Goal: Task Accomplishment & Management: Complete application form

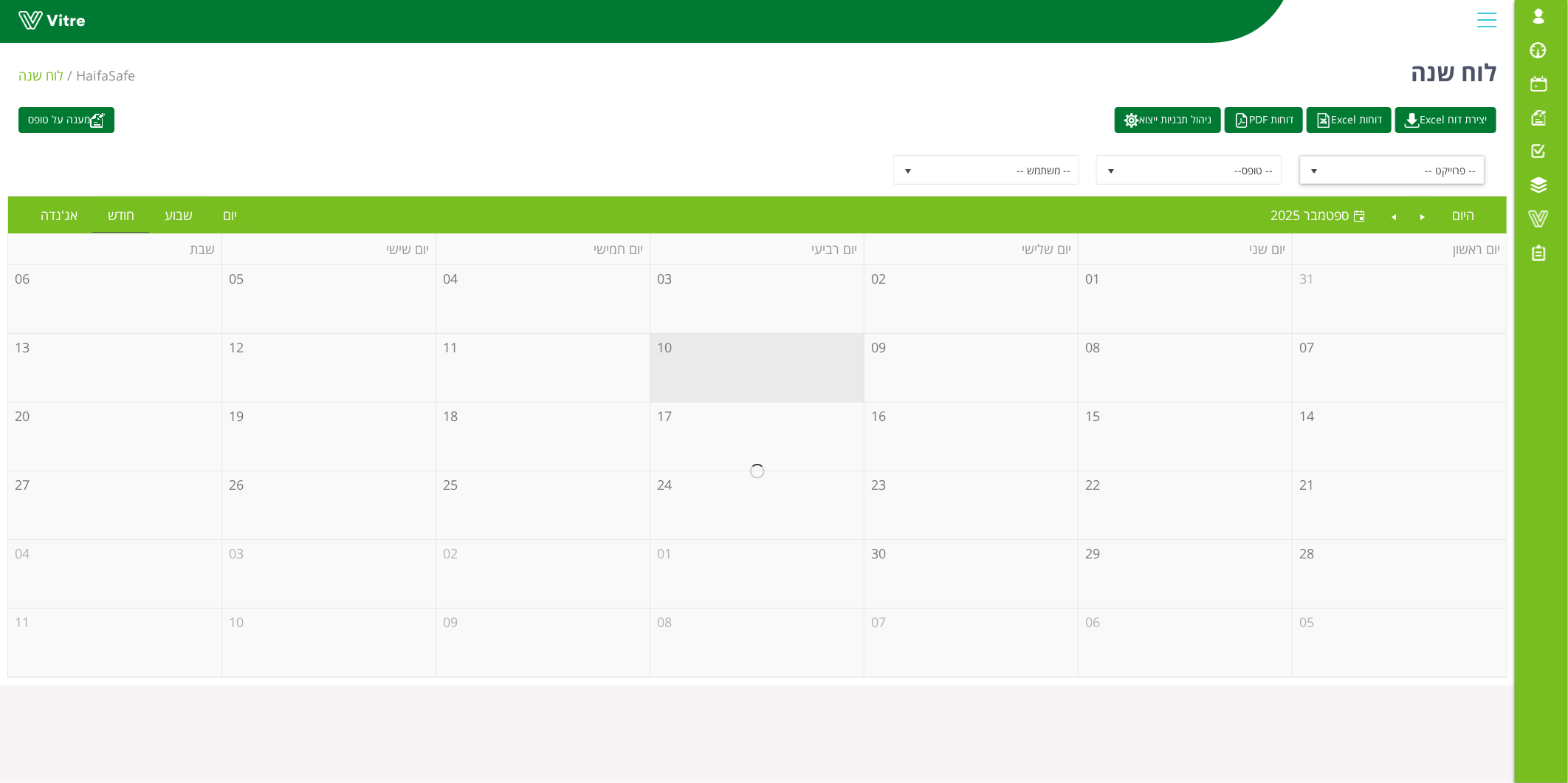
click at [1442, 163] on span "-- פרוייקט --" at bounding box center [1405, 170] width 158 height 26
click at [1346, 164] on span "-- פרוייקט --" at bounding box center [1405, 170] width 158 height 26
click at [1229, 172] on span "-- טופס--" at bounding box center [1201, 170] width 158 height 26
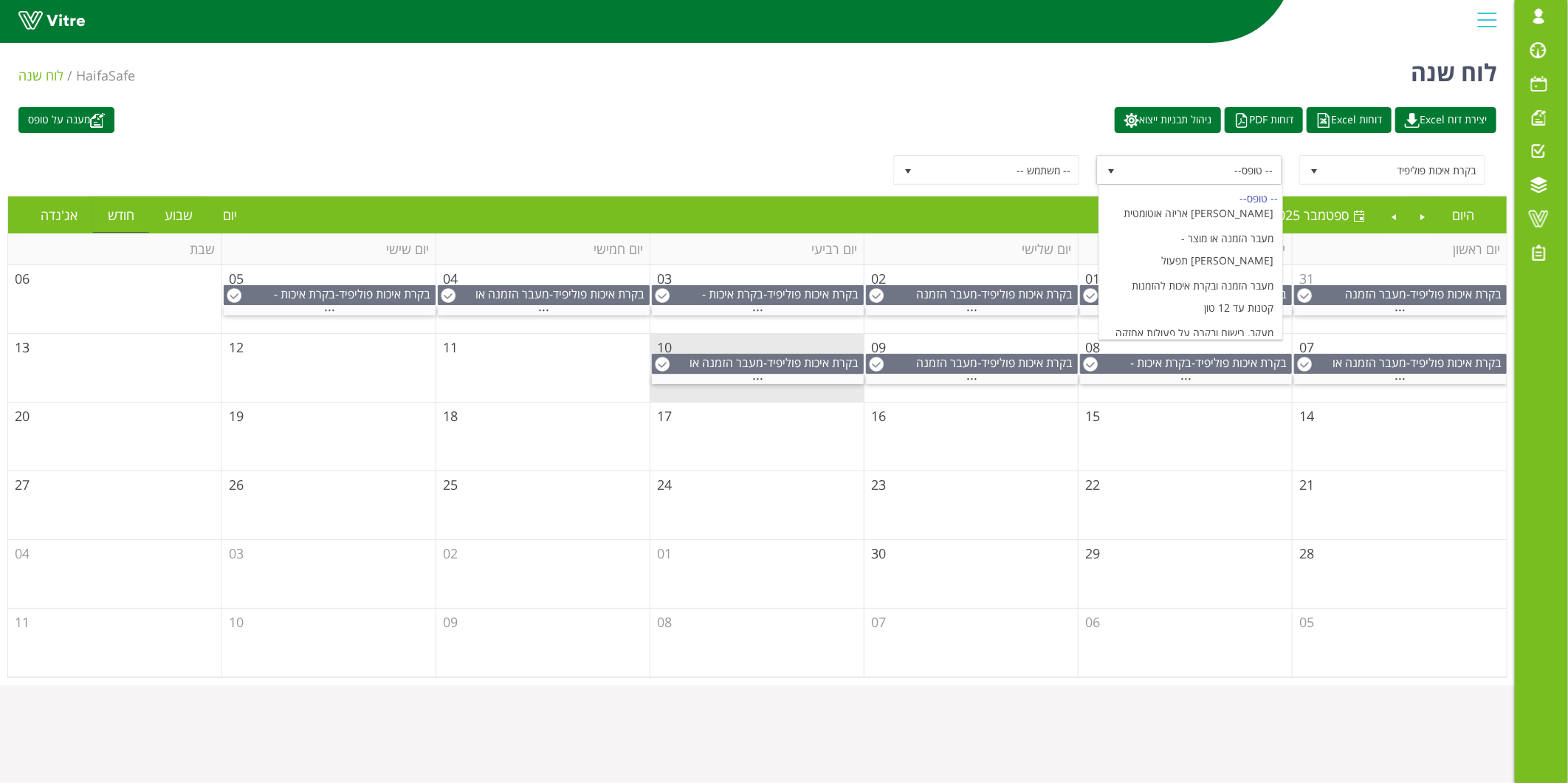
scroll to position [267, 0]
click at [1176, 256] on li "מעבר הזמנה או מוצר - [PERSON_NAME] תפעול" at bounding box center [1190, 279] width 183 height 48
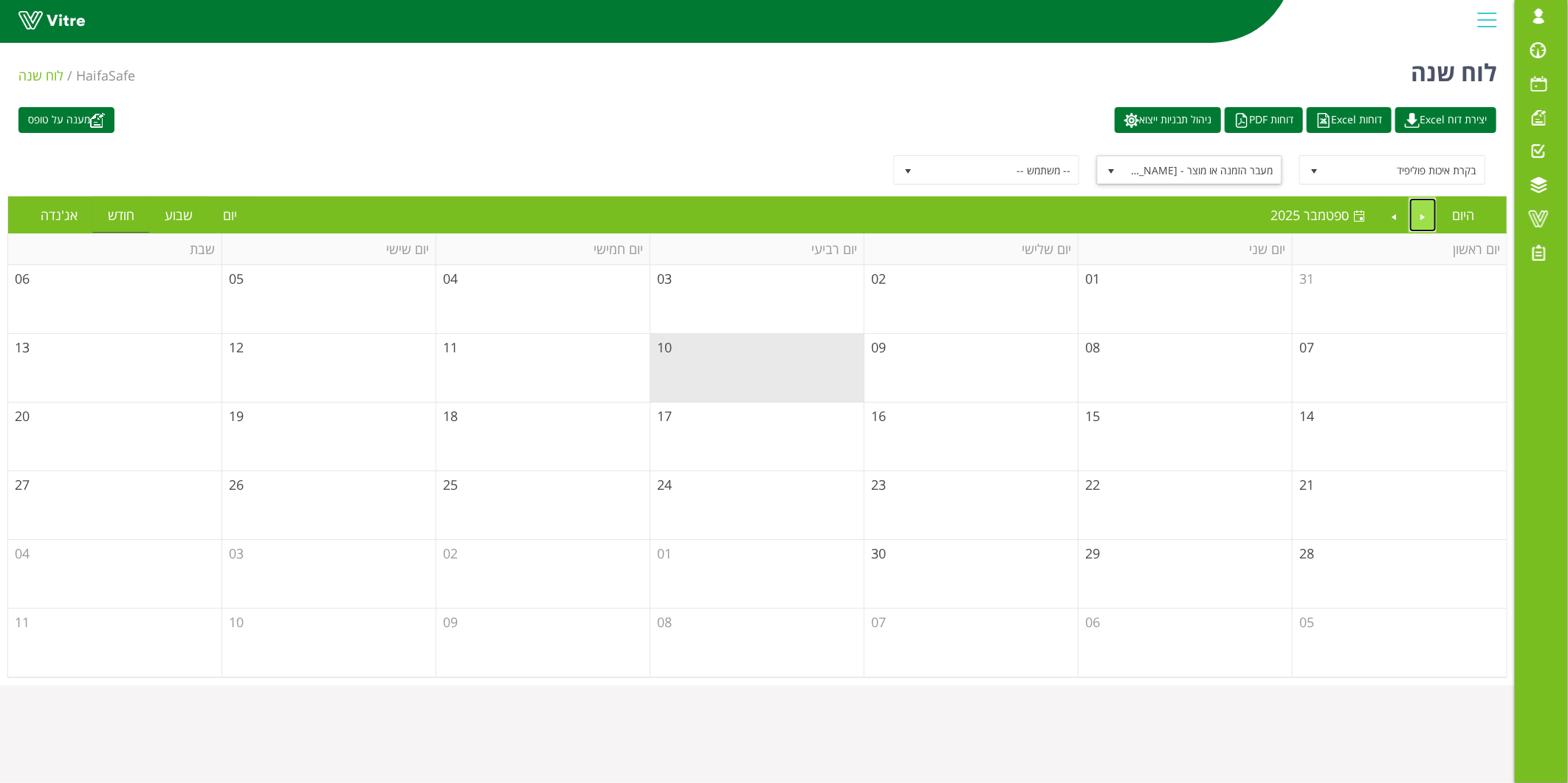
click at [1409, 217] on link "Previous" at bounding box center [1423, 215] width 28 height 34
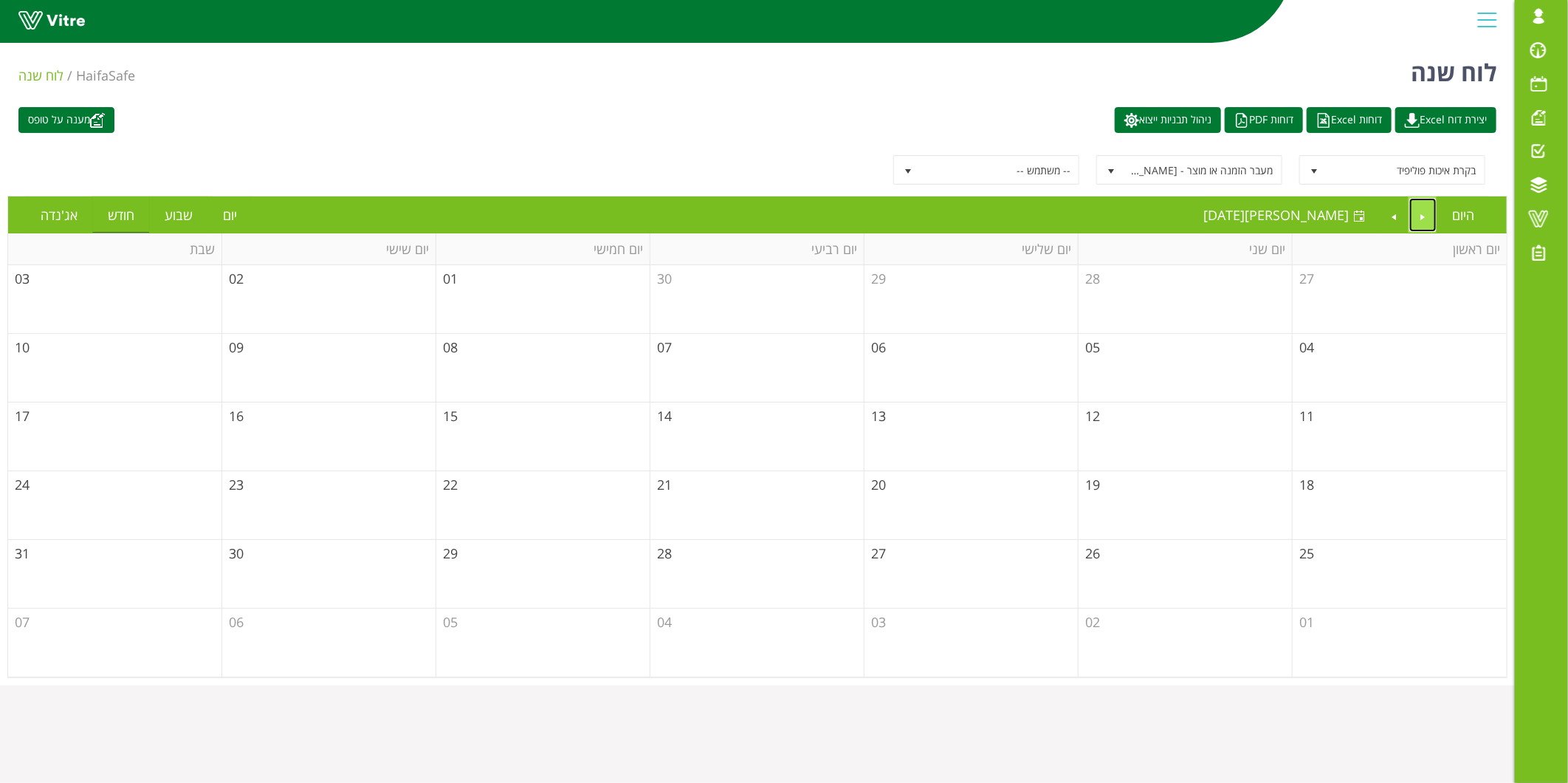
click at [1409, 217] on link "Previous" at bounding box center [1423, 215] width 28 height 34
click at [1381, 219] on link "Next" at bounding box center [1395, 215] width 28 height 34
click at [1162, 168] on span "מעבר הזמנה או מוצר - [PERSON_NAME] תפעול" at bounding box center [1201, 170] width 158 height 26
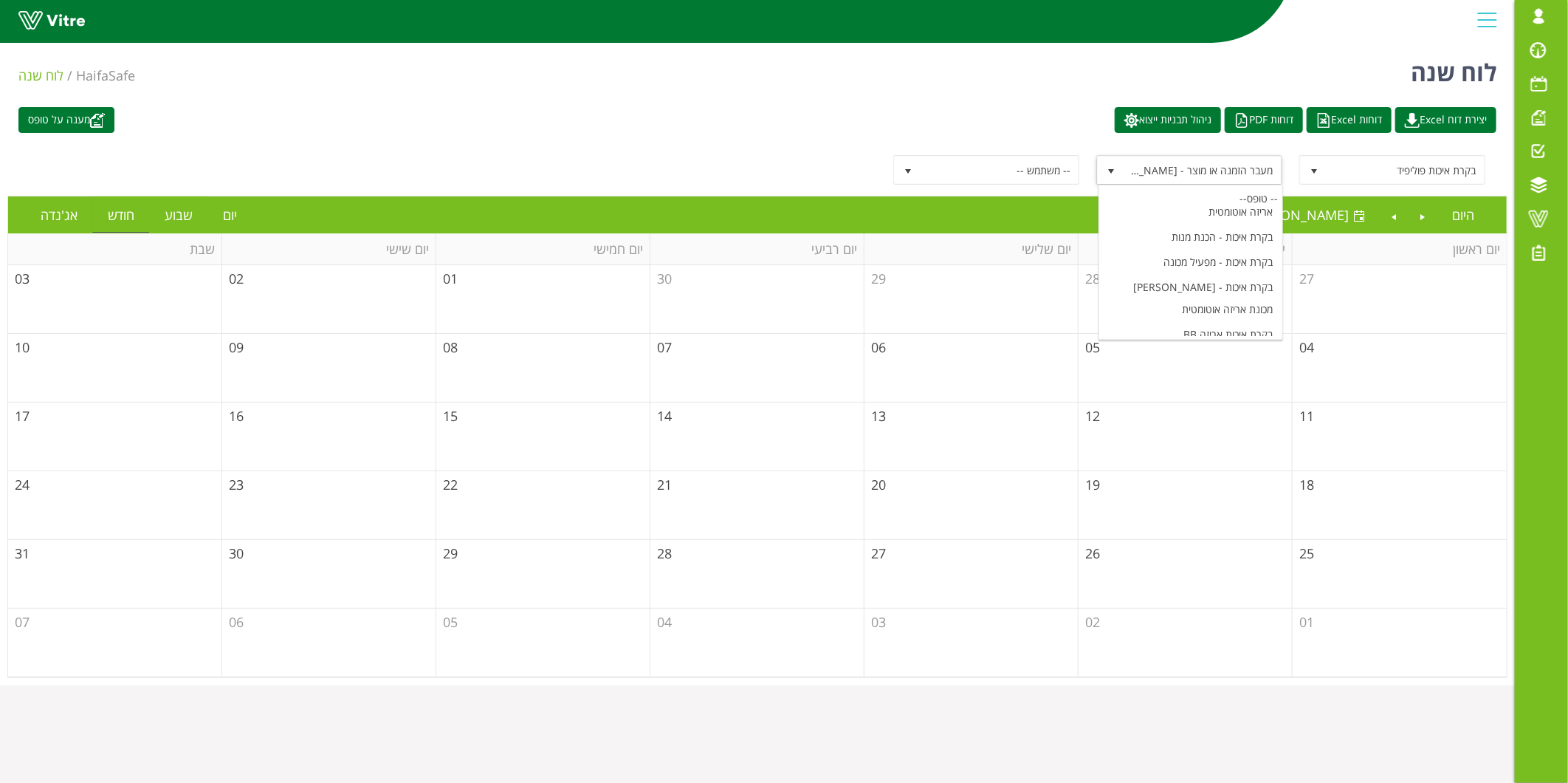
scroll to position [104, 0]
click at [1167, 300] on li "בקרת איכות - פוליפיד מכונת אריזה אוטומטית" at bounding box center [1190, 323] width 183 height 48
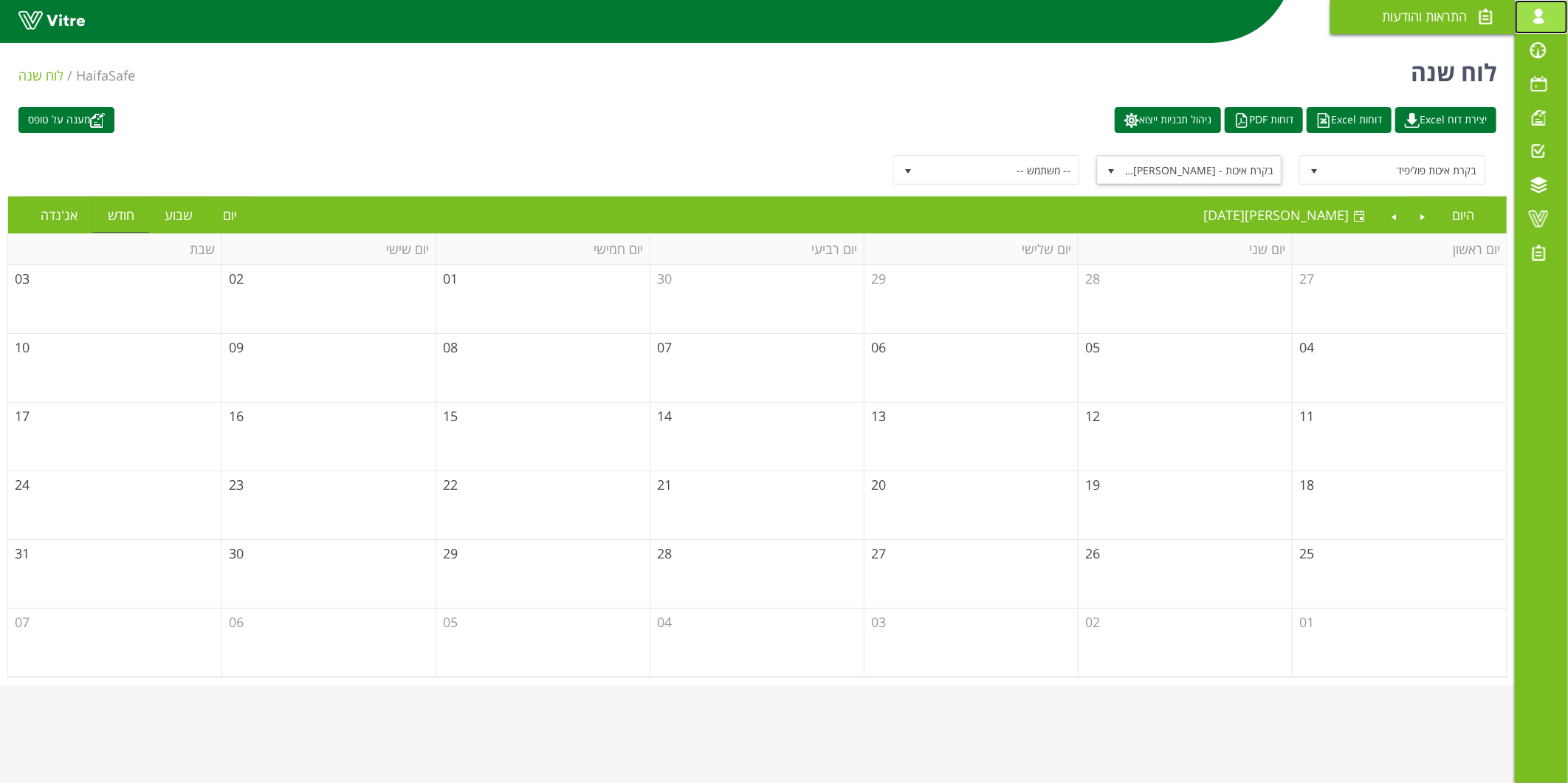
click at [1540, 26] on link "[EMAIL_ADDRESS][DOMAIN_NAME]" at bounding box center [1541, 17] width 53 height 34
click at [1537, 20] on span at bounding box center [1538, 16] width 37 height 18
click at [1538, 50] on span at bounding box center [1538, 49] width 37 height 18
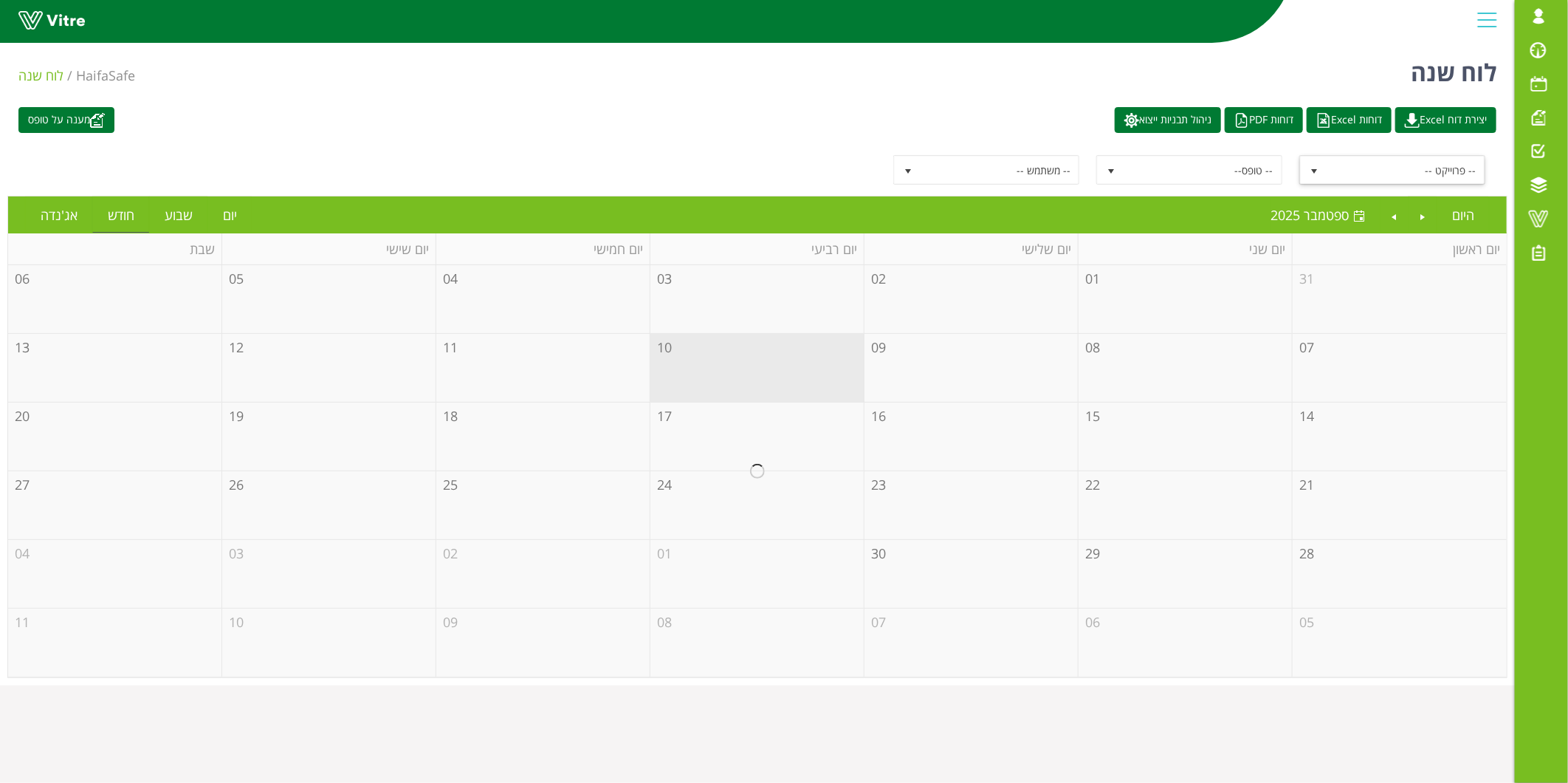
click at [1384, 161] on span "-- פרוייקט --" at bounding box center [1405, 170] width 158 height 26
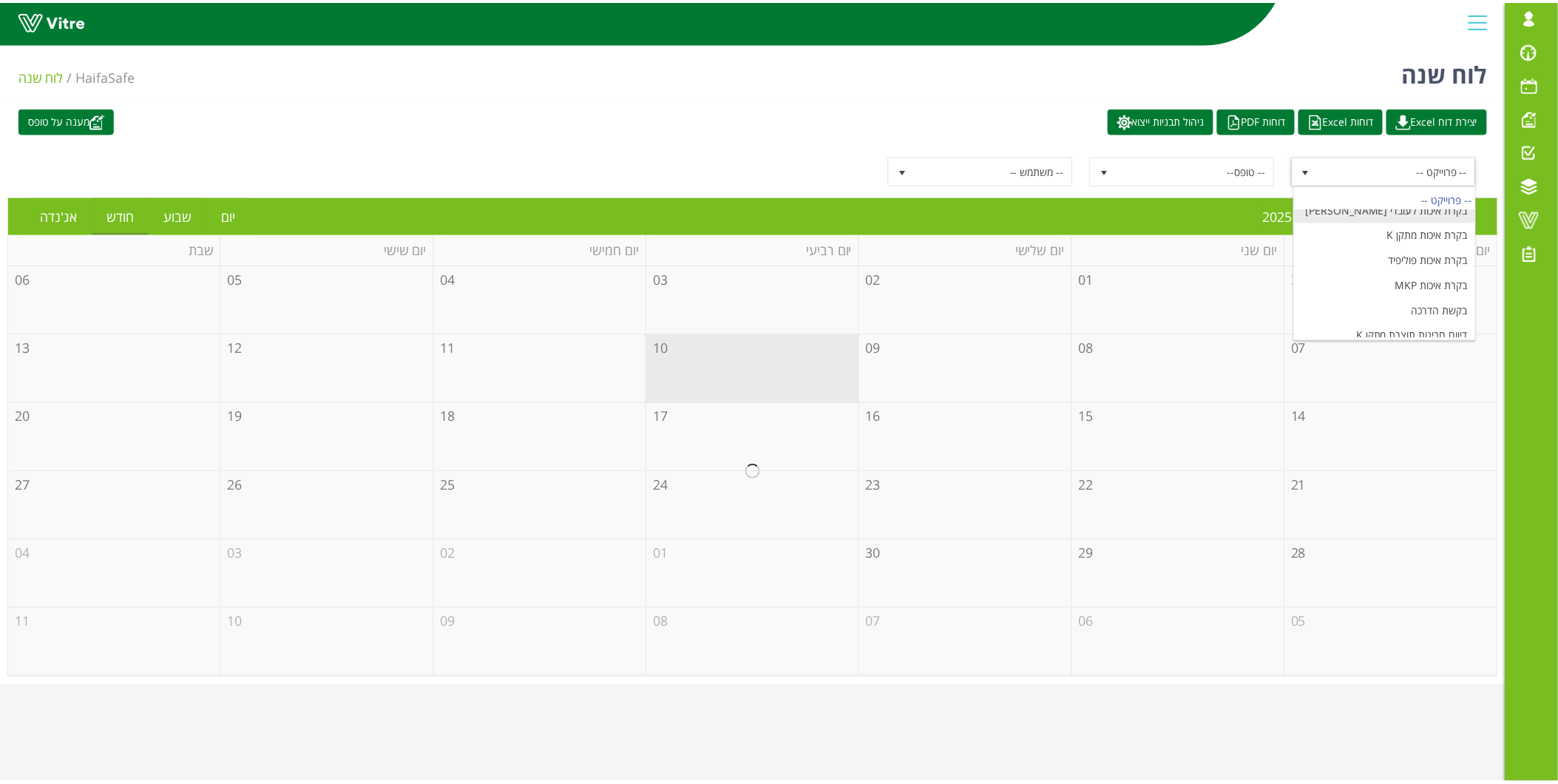
scroll to position [575, 0]
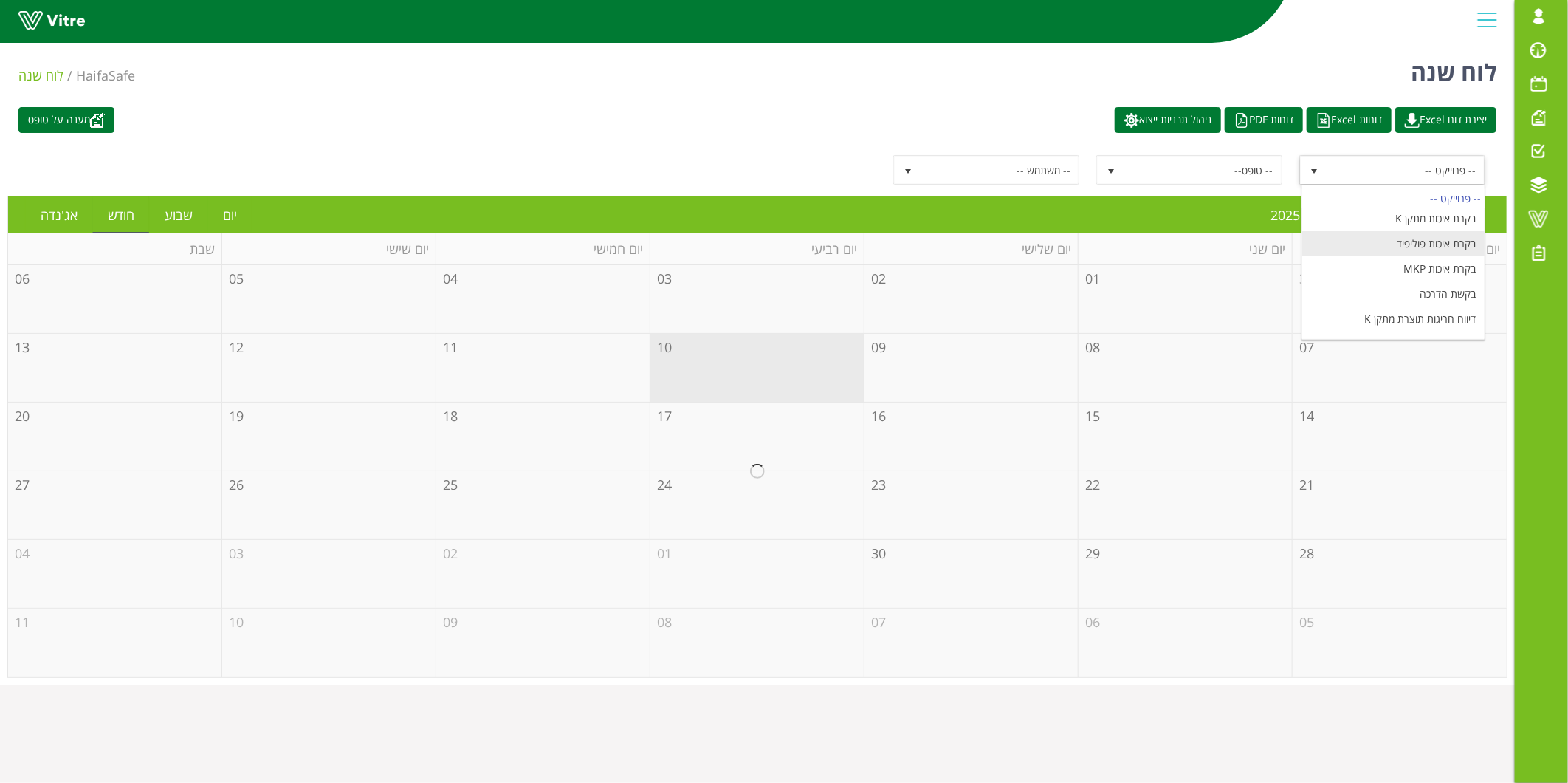
click at [1391, 243] on li "בקרת איכות פוליפיד" at bounding box center [1394, 244] width 183 height 25
click at [1416, 223] on link "Previous" at bounding box center [1423, 215] width 28 height 34
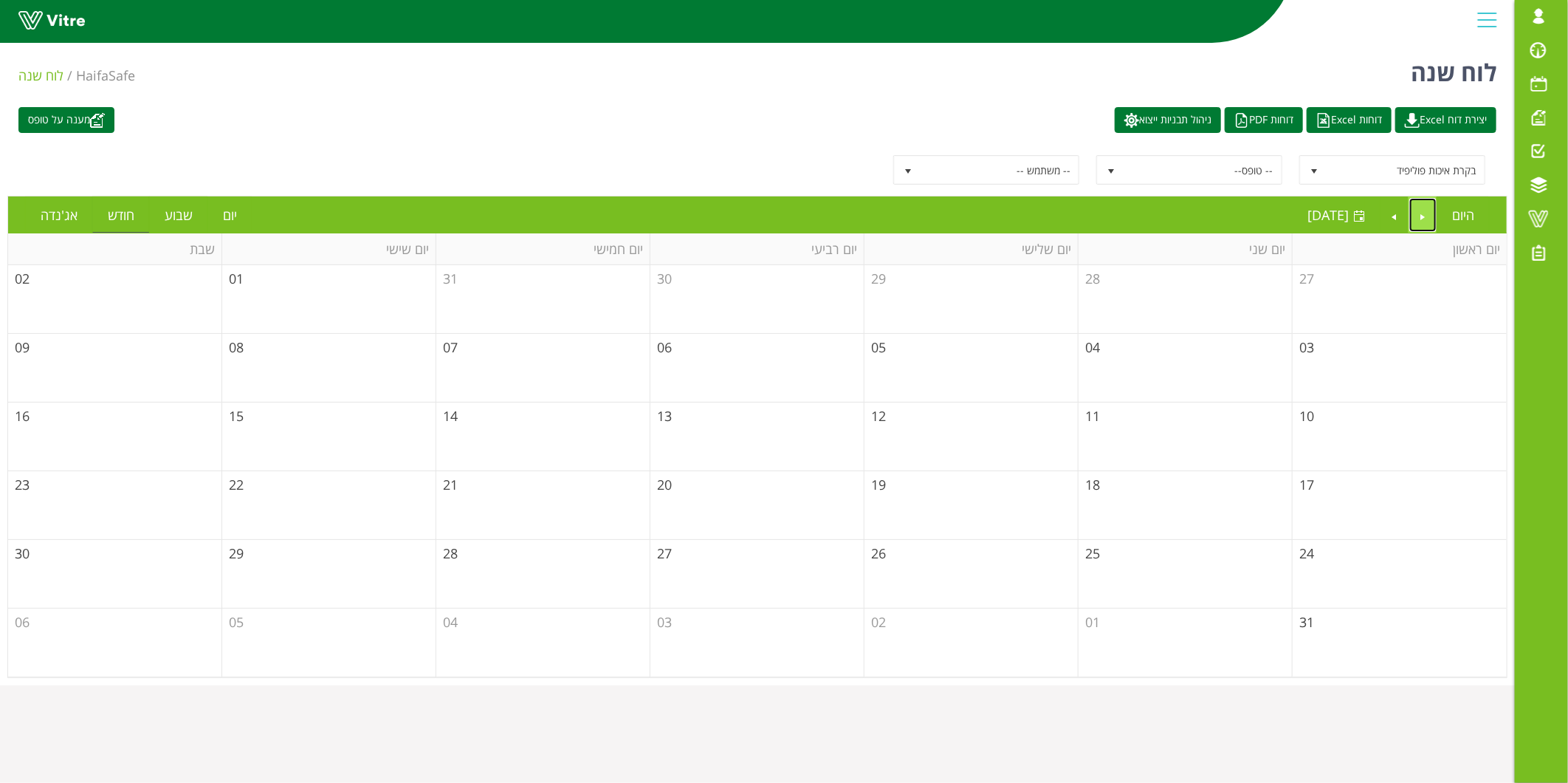
click at [1416, 223] on link "Previous" at bounding box center [1423, 215] width 28 height 34
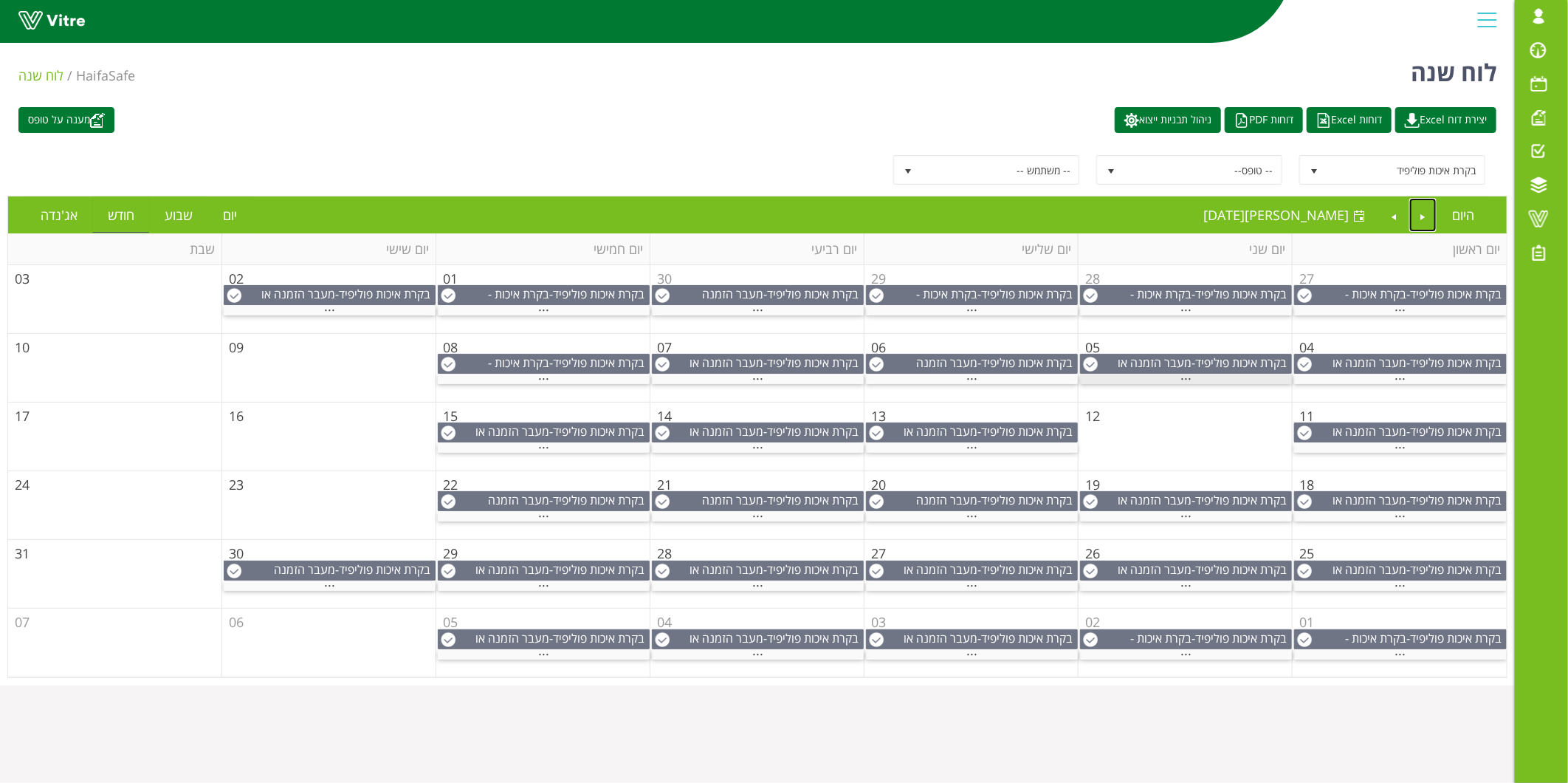
click at [1190, 378] on span "..." at bounding box center [1186, 374] width 11 height 16
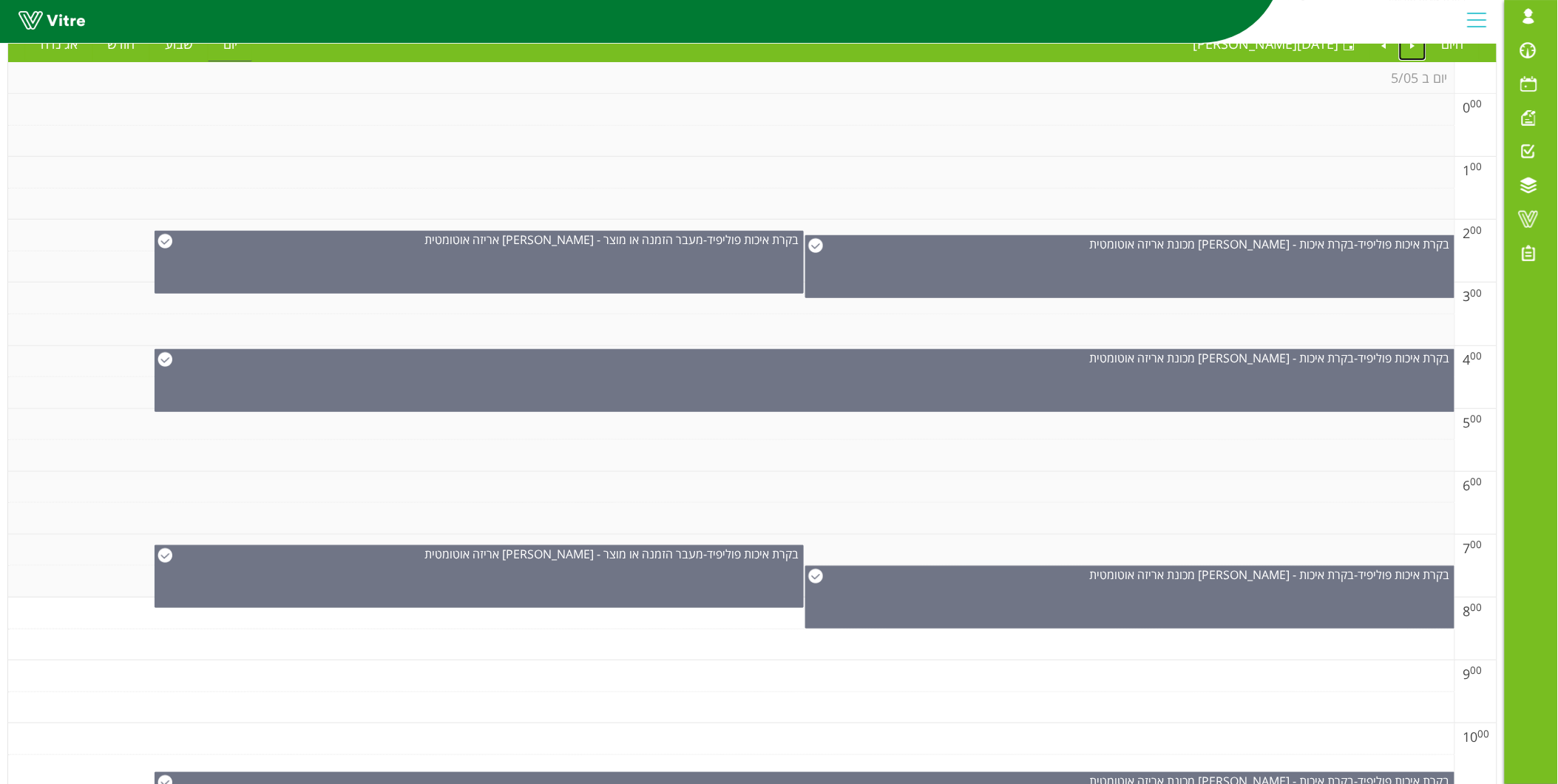
scroll to position [0, 0]
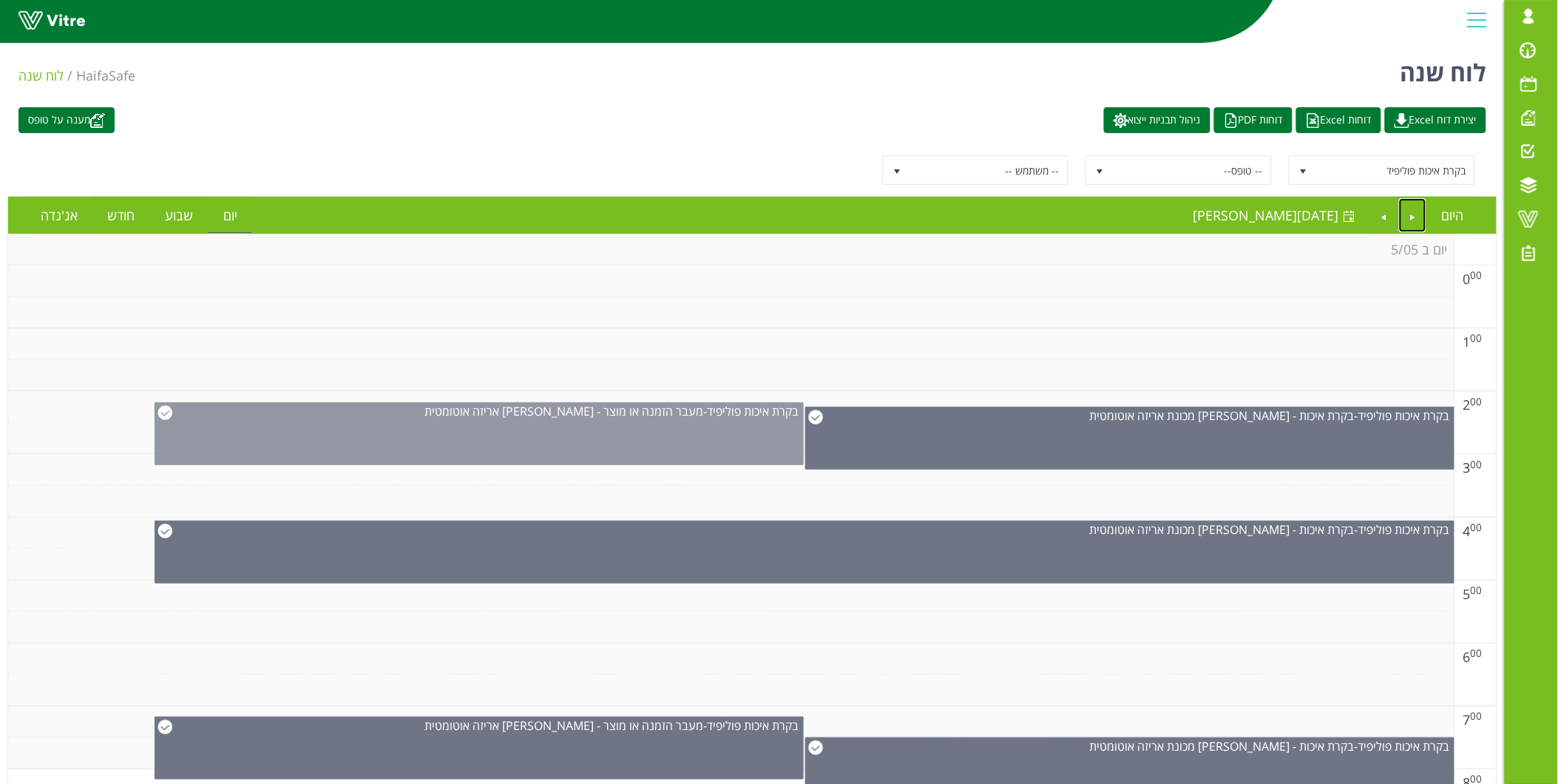
click at [713, 409] on span "בקרת איכות פוליפיד" at bounding box center [752, 410] width 92 height 16
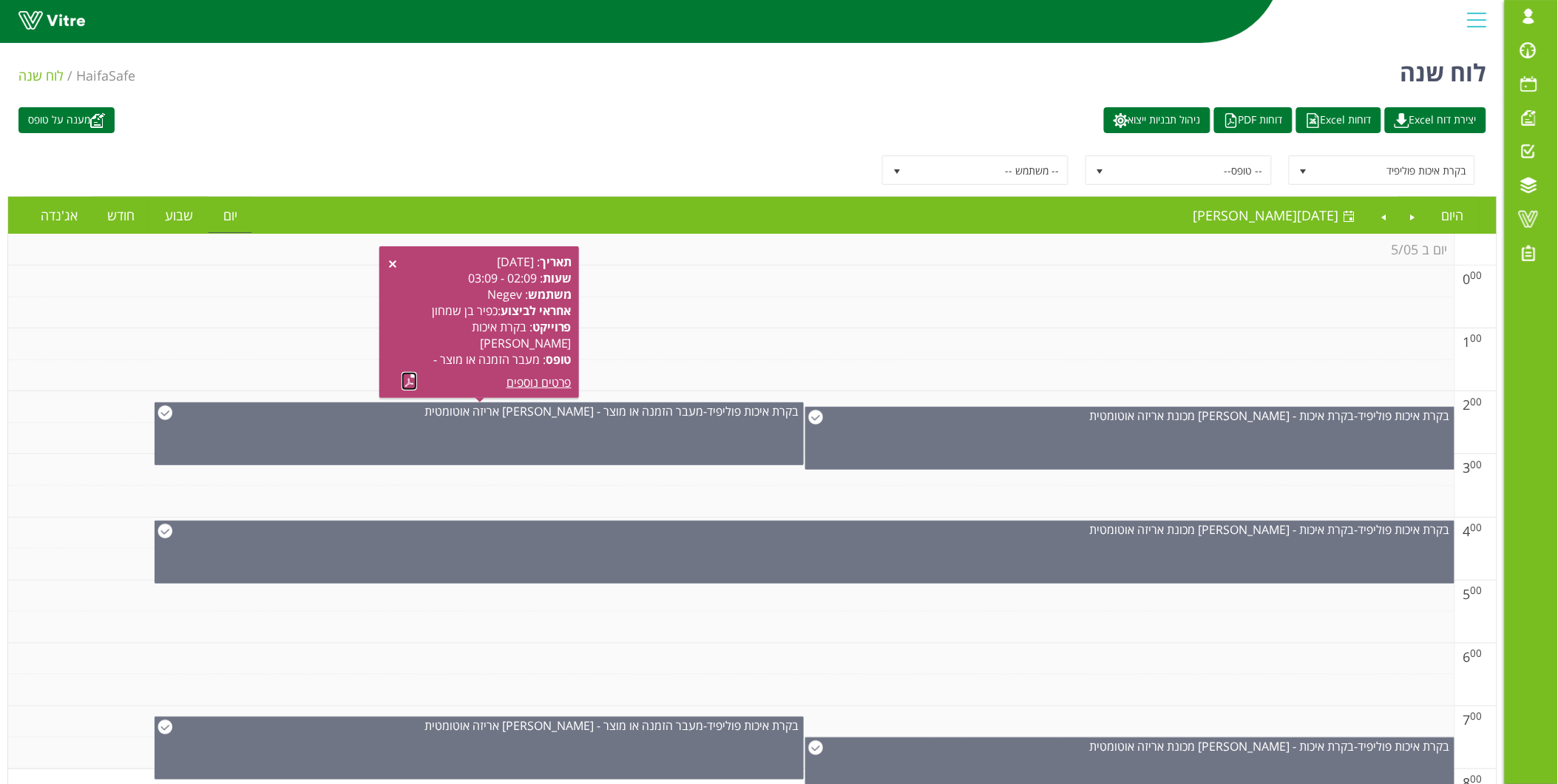
click at [406, 381] on link at bounding box center [409, 381] width 16 height 19
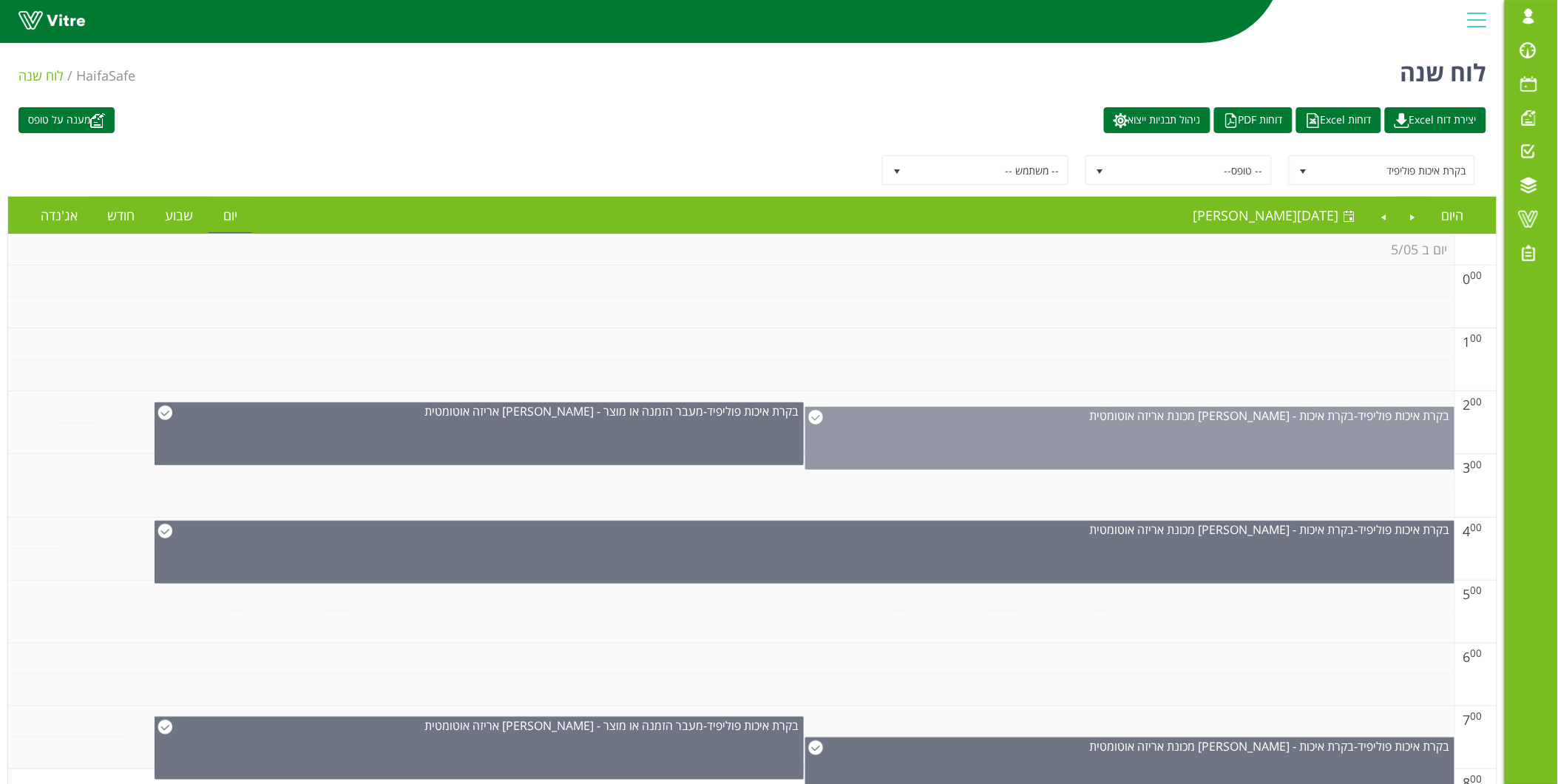
click at [1365, 435] on div "בקרת איכות פוליפיד - בקרת איכות - פוליפיד מכונת אריזה אוטומטית" at bounding box center [1131, 437] width 650 height 63
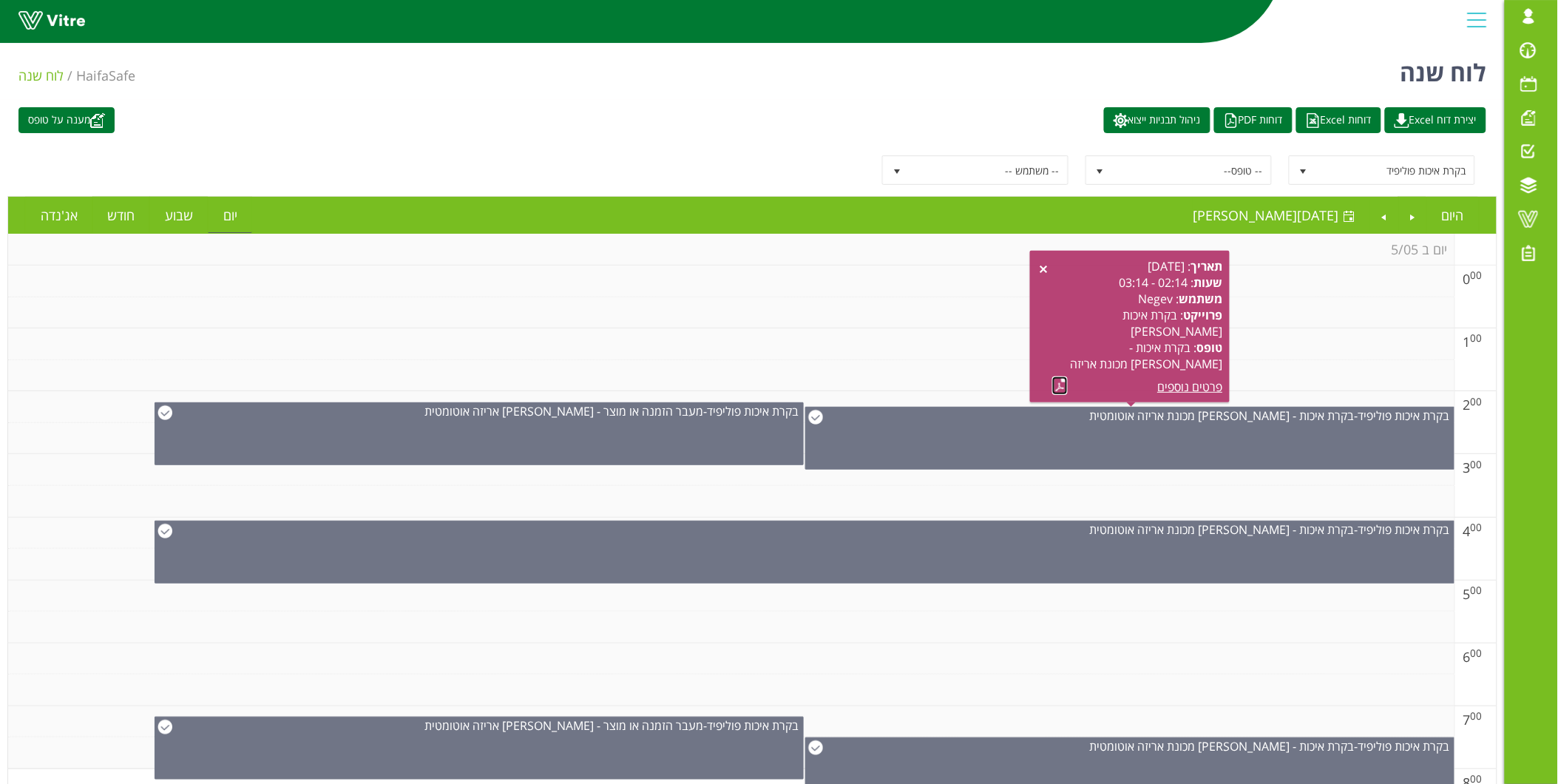
click at [1062, 390] on link at bounding box center [1060, 386] width 16 height 19
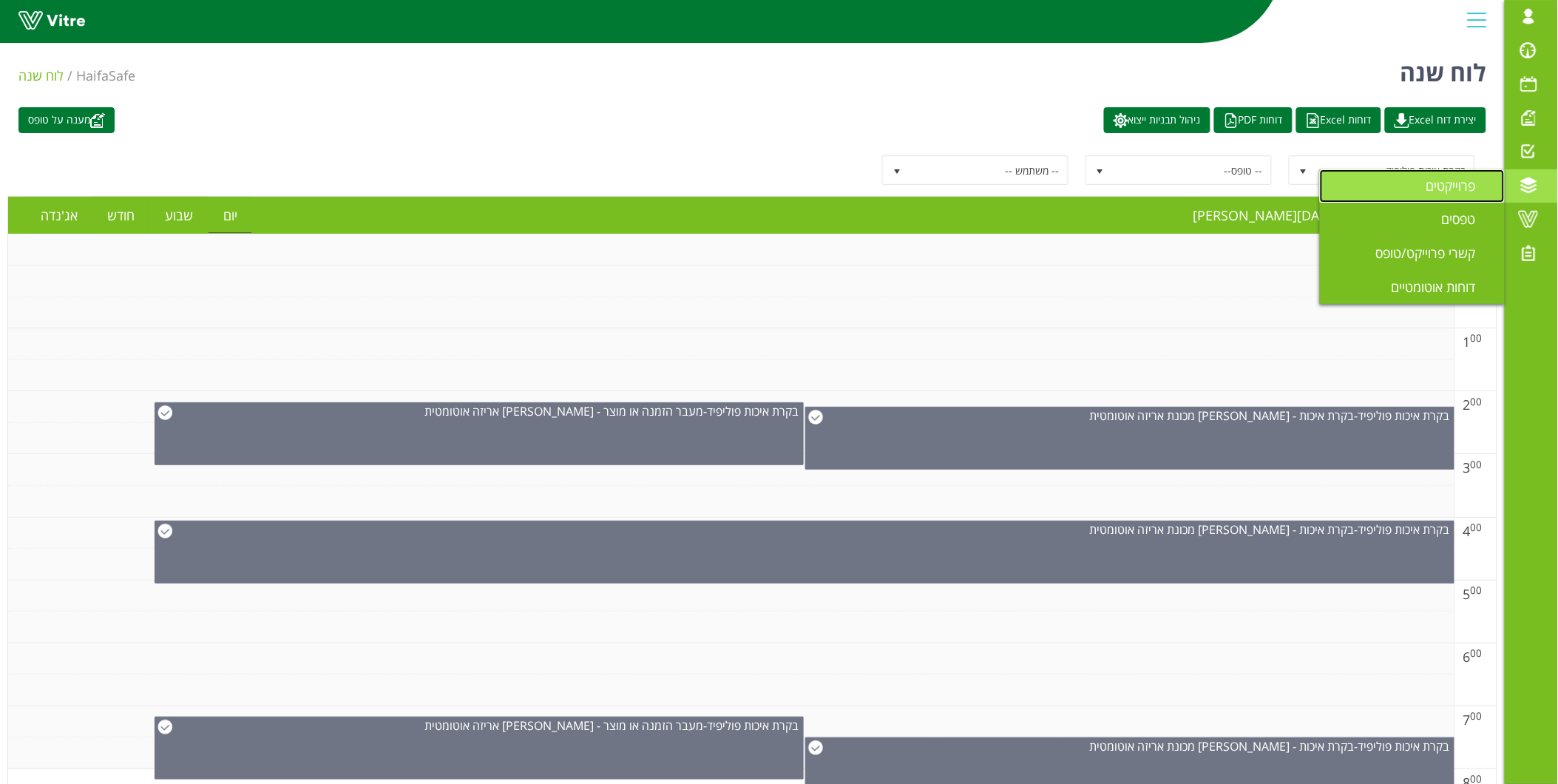
click at [1465, 196] on link "פרוייקטים" at bounding box center [1412, 186] width 185 height 34
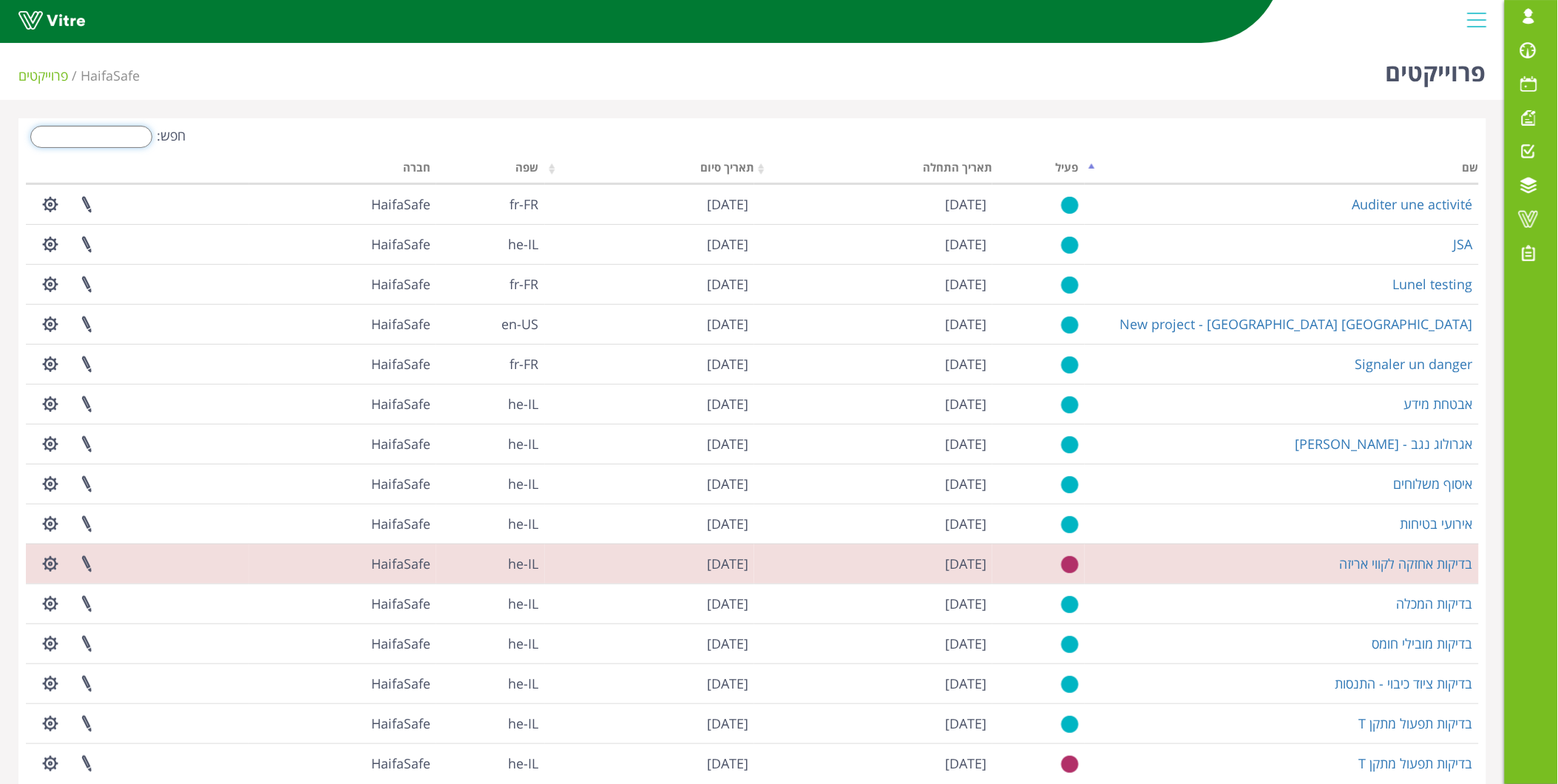
click at [107, 132] on input "חפש:" at bounding box center [91, 137] width 122 height 22
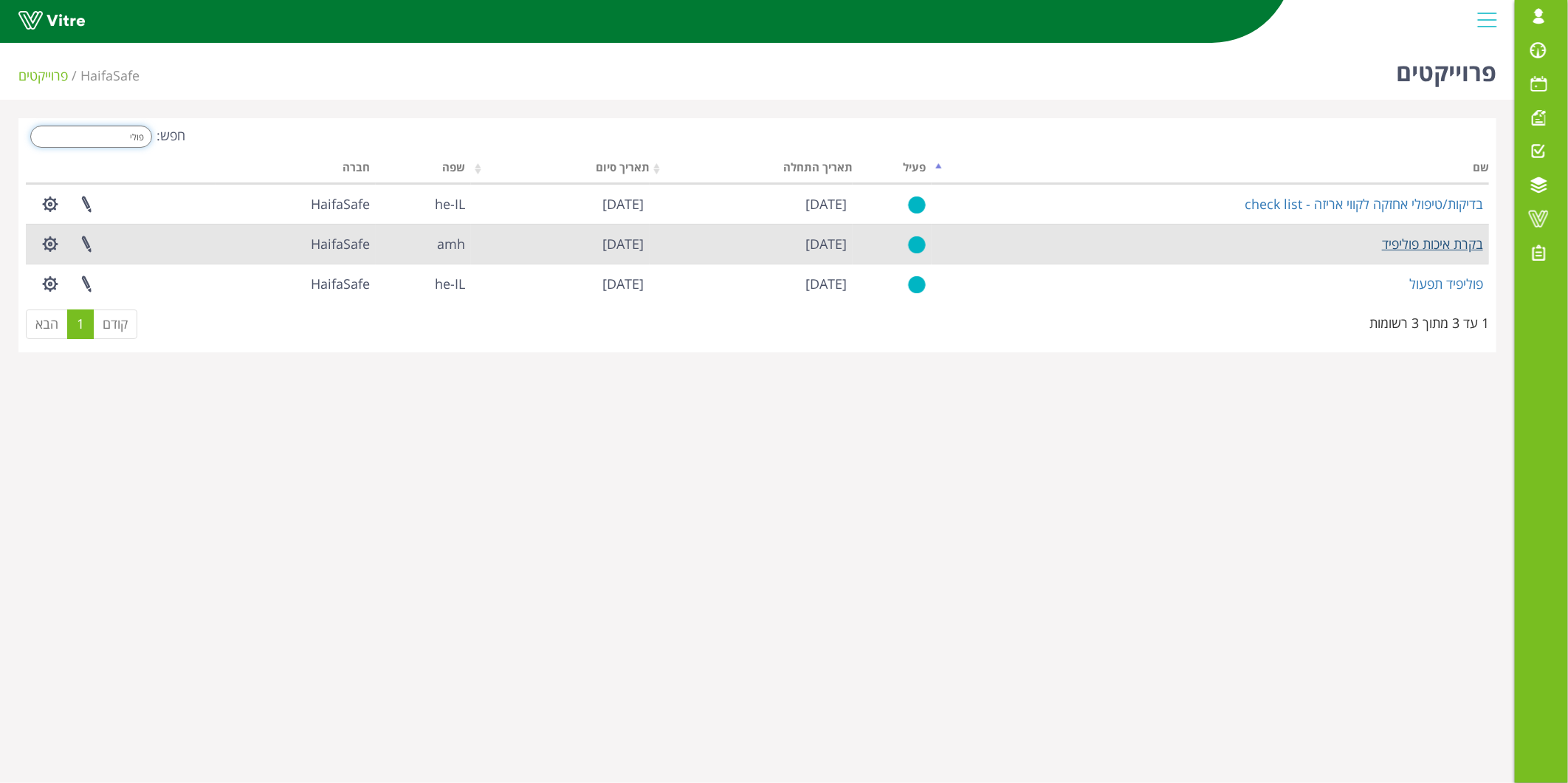
type input "פולי"
click at [1425, 238] on link "בקרת איכות פוליפיד" at bounding box center [1432, 244] width 101 height 18
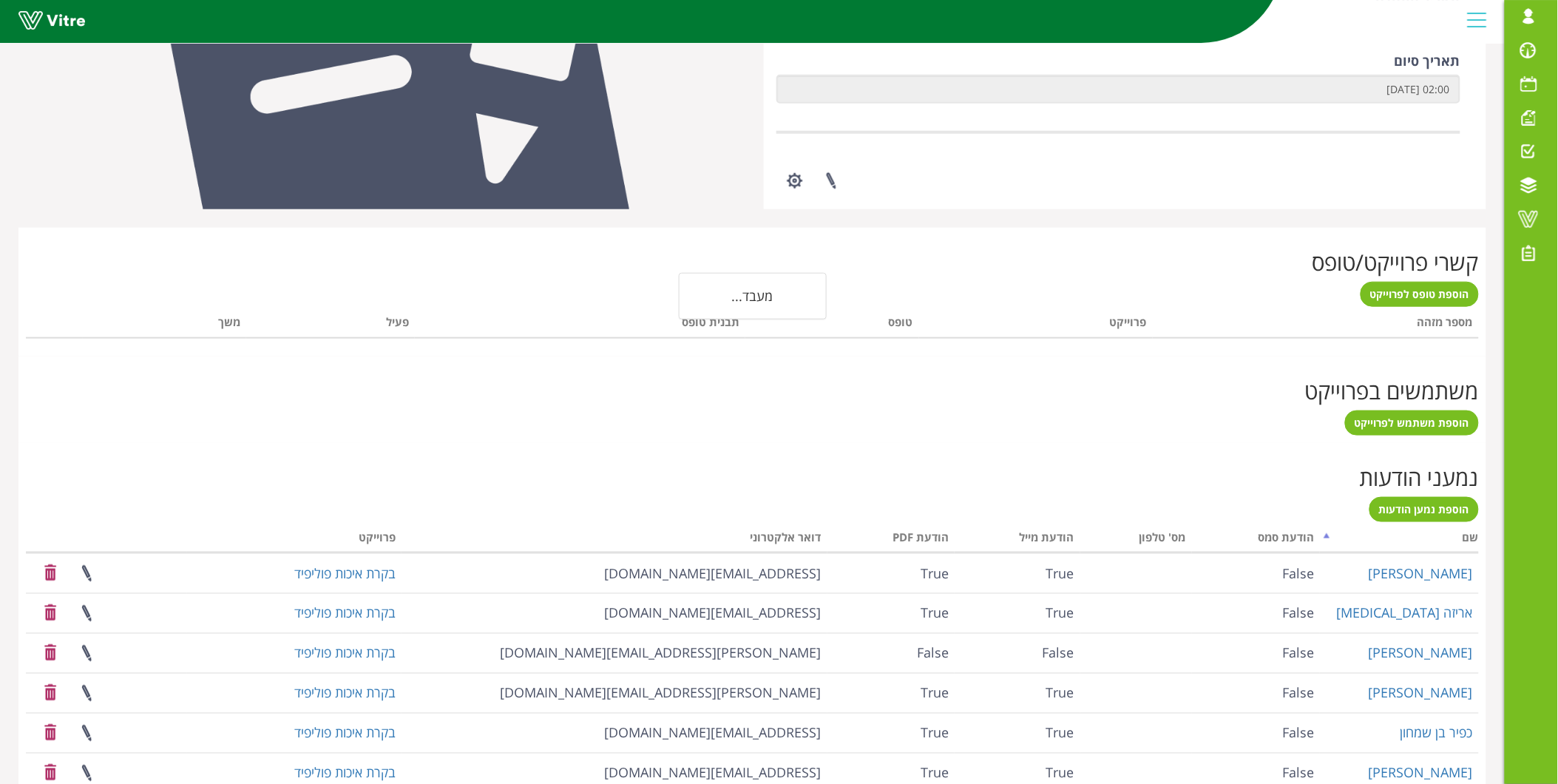
scroll to position [643, 0]
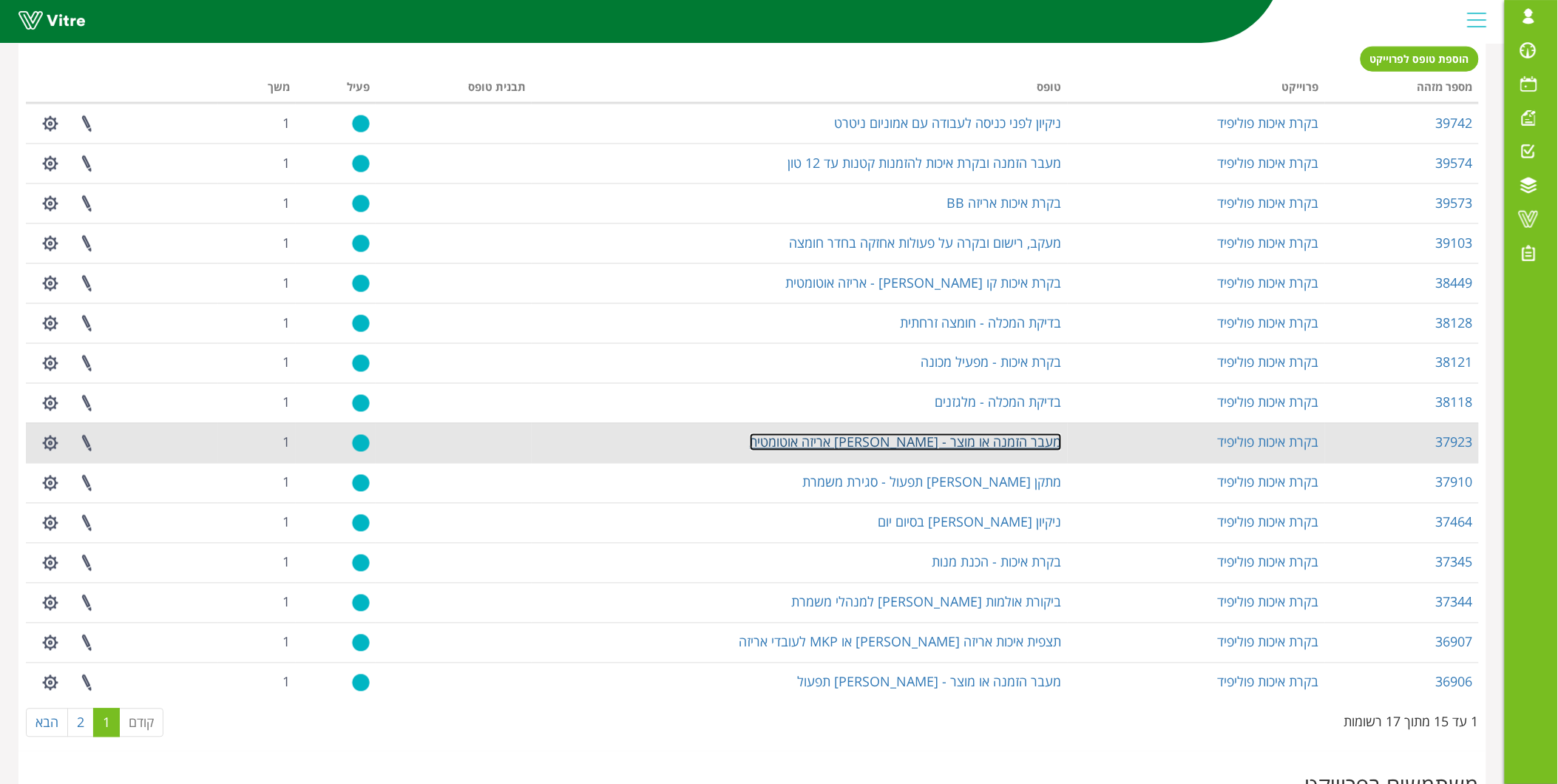
click at [954, 446] on link "מעבר הזמנה או מוצר - [PERSON_NAME] אריזה אוטומטית" at bounding box center [906, 442] width 312 height 18
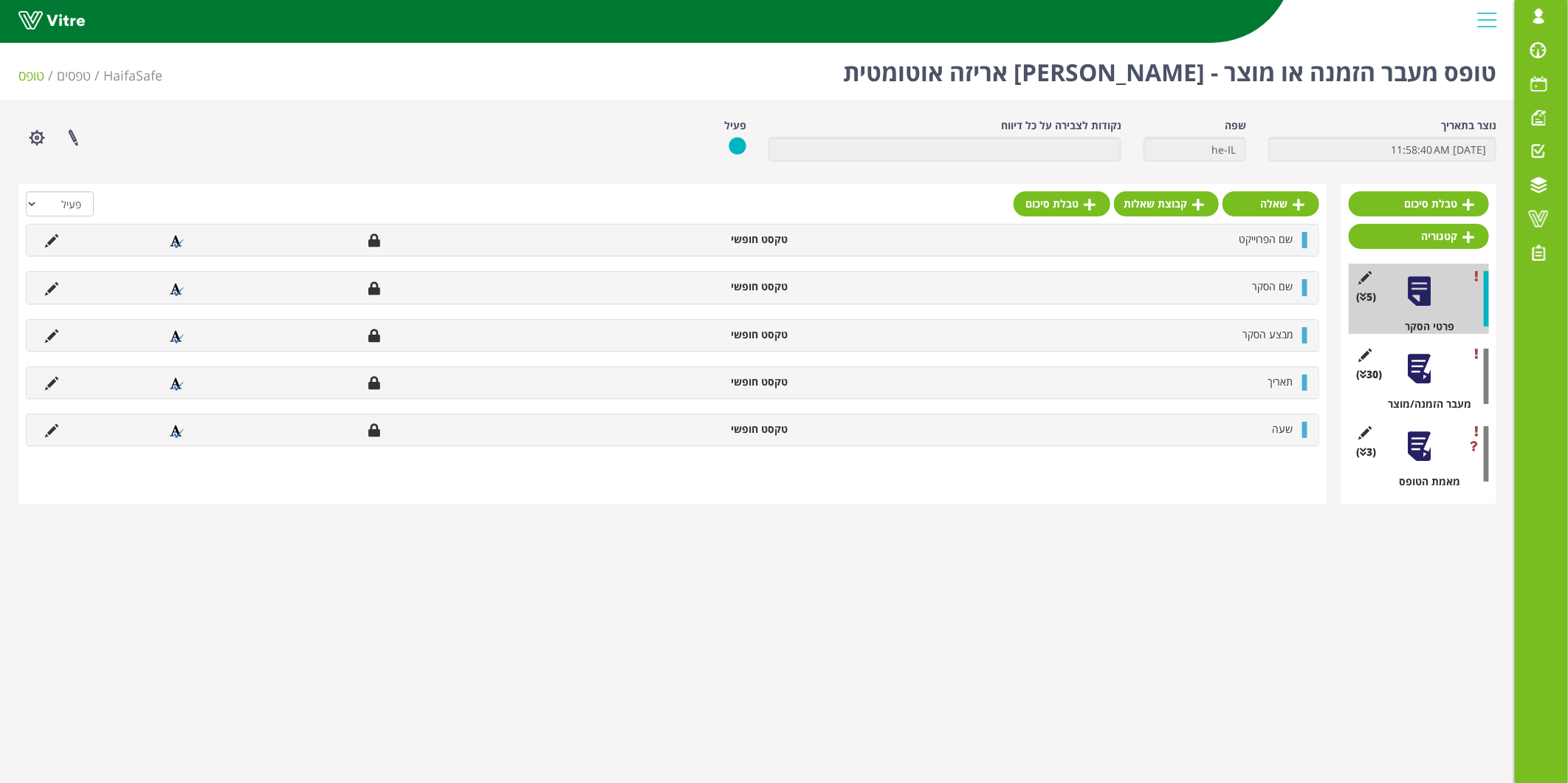
click at [1415, 446] on div at bounding box center [1419, 447] width 34 height 34
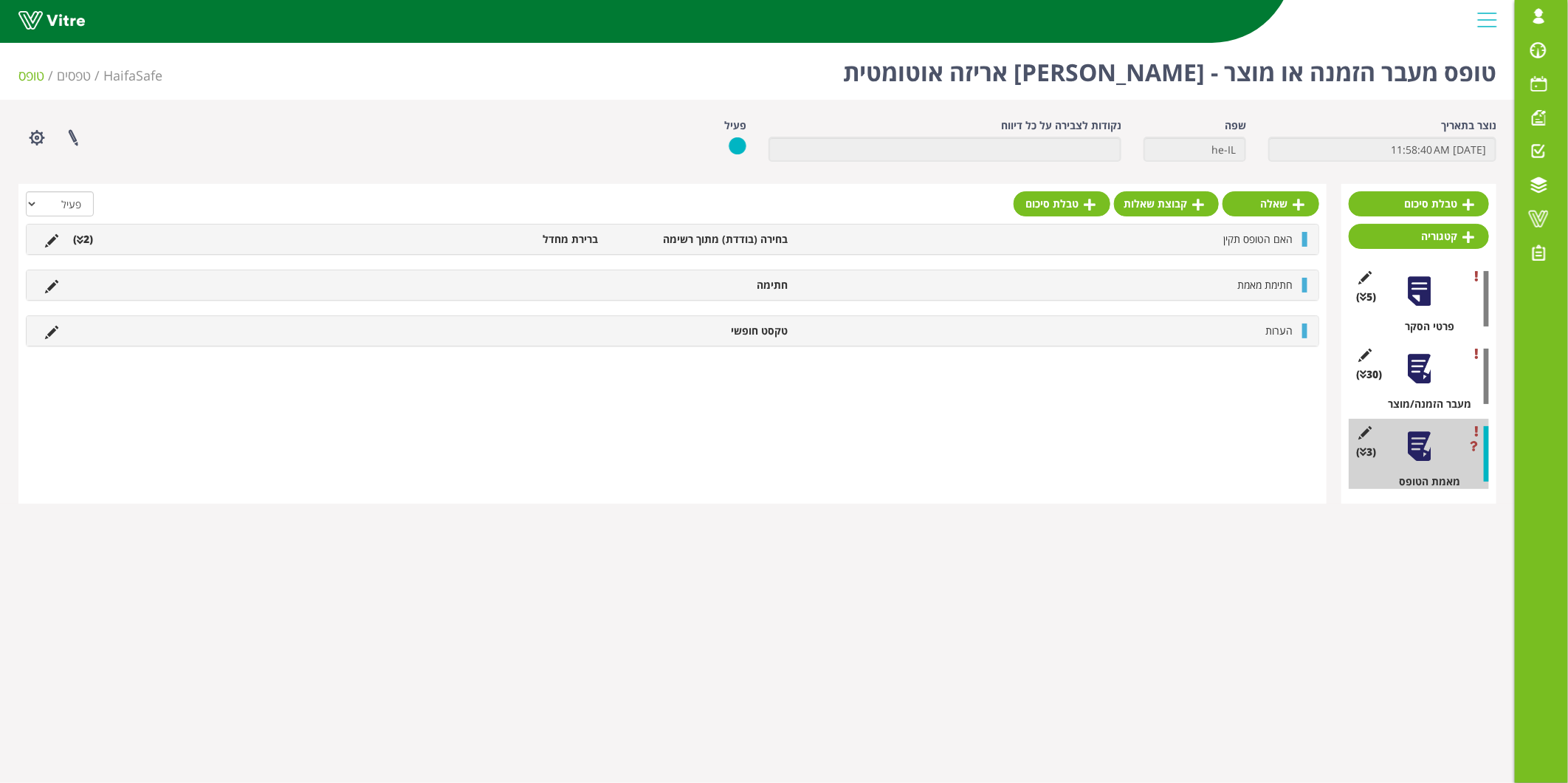
click at [1410, 377] on div at bounding box center [1419, 369] width 34 height 34
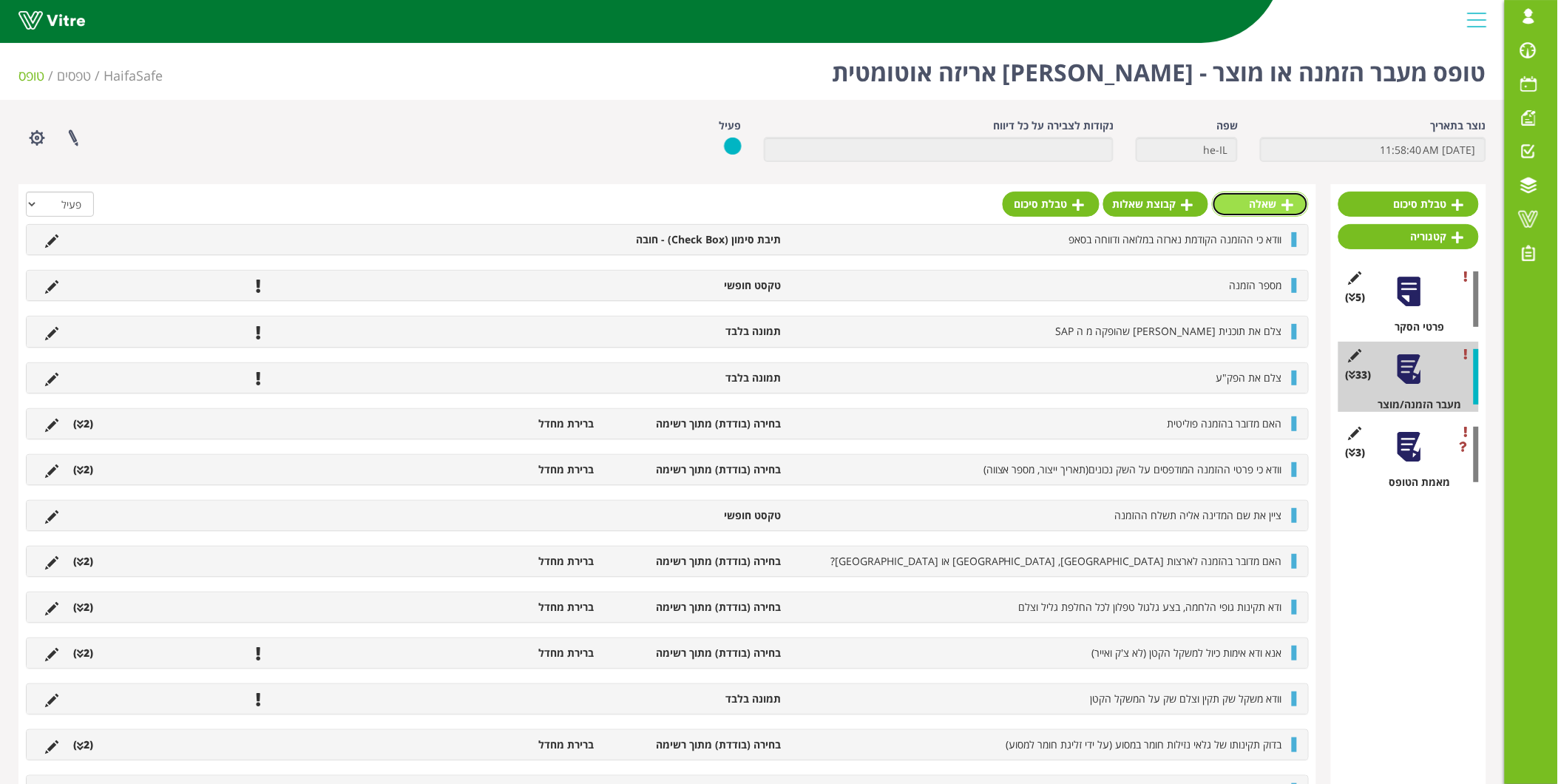
click at [1251, 201] on link "שאלה" at bounding box center [1261, 204] width 97 height 25
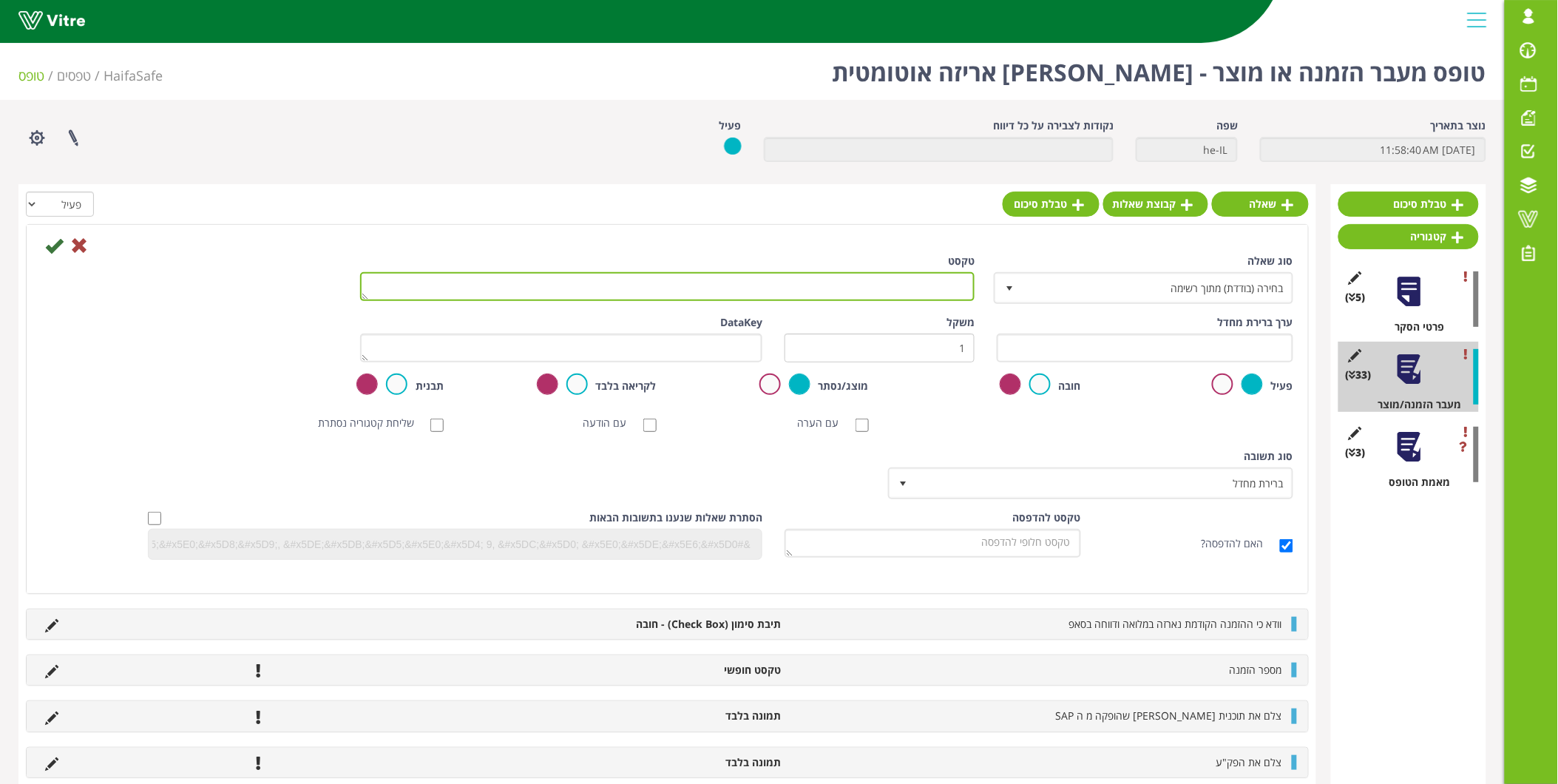
click at [892, 292] on textarea "טקסט" at bounding box center [667, 286] width 615 height 29
click at [924, 289] on textarea "שם במפקח" at bounding box center [667, 286] width 615 height 29
type textarea "שם המפקח"
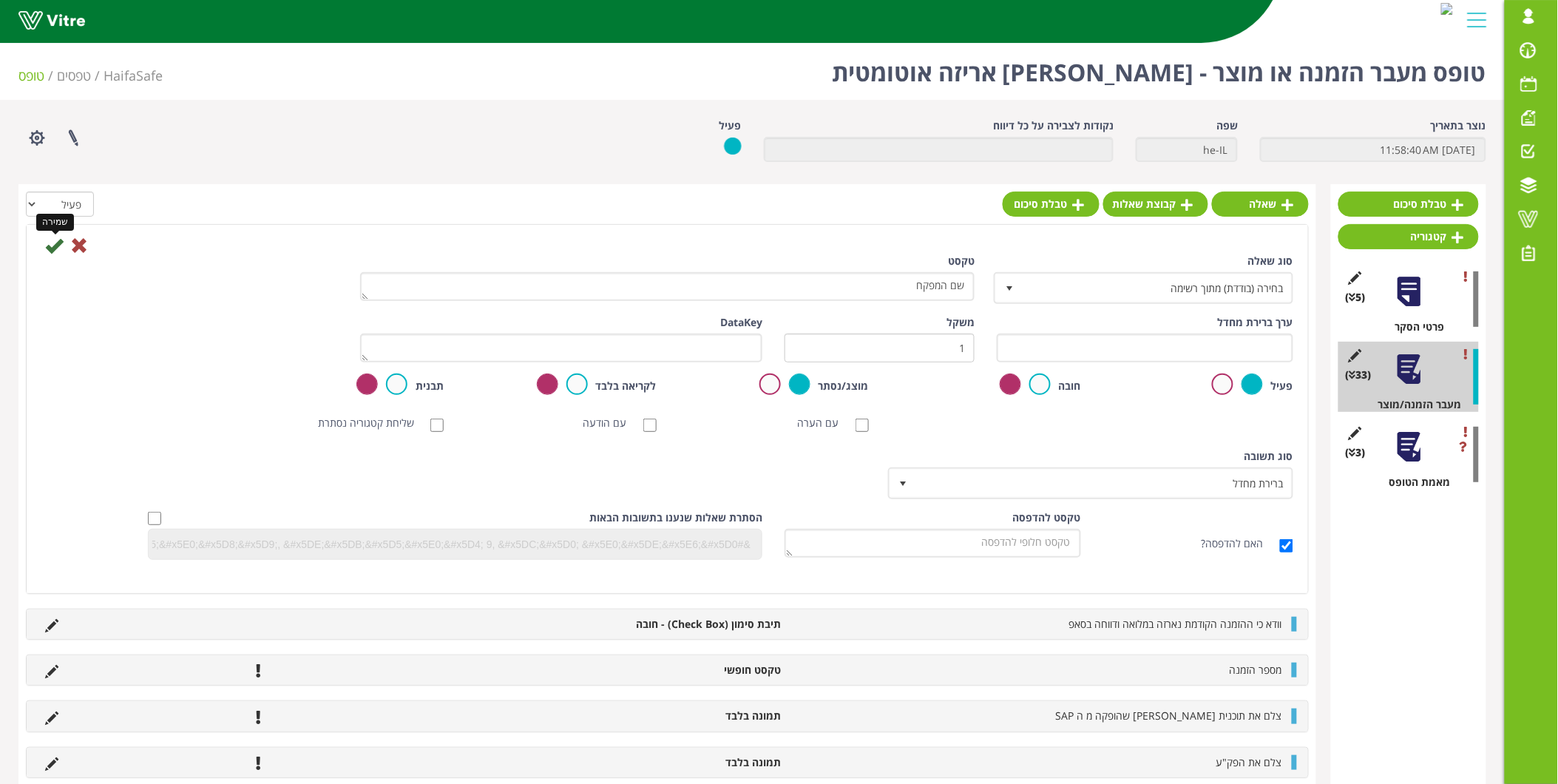
click at [51, 243] on icon at bounding box center [53, 245] width 18 height 18
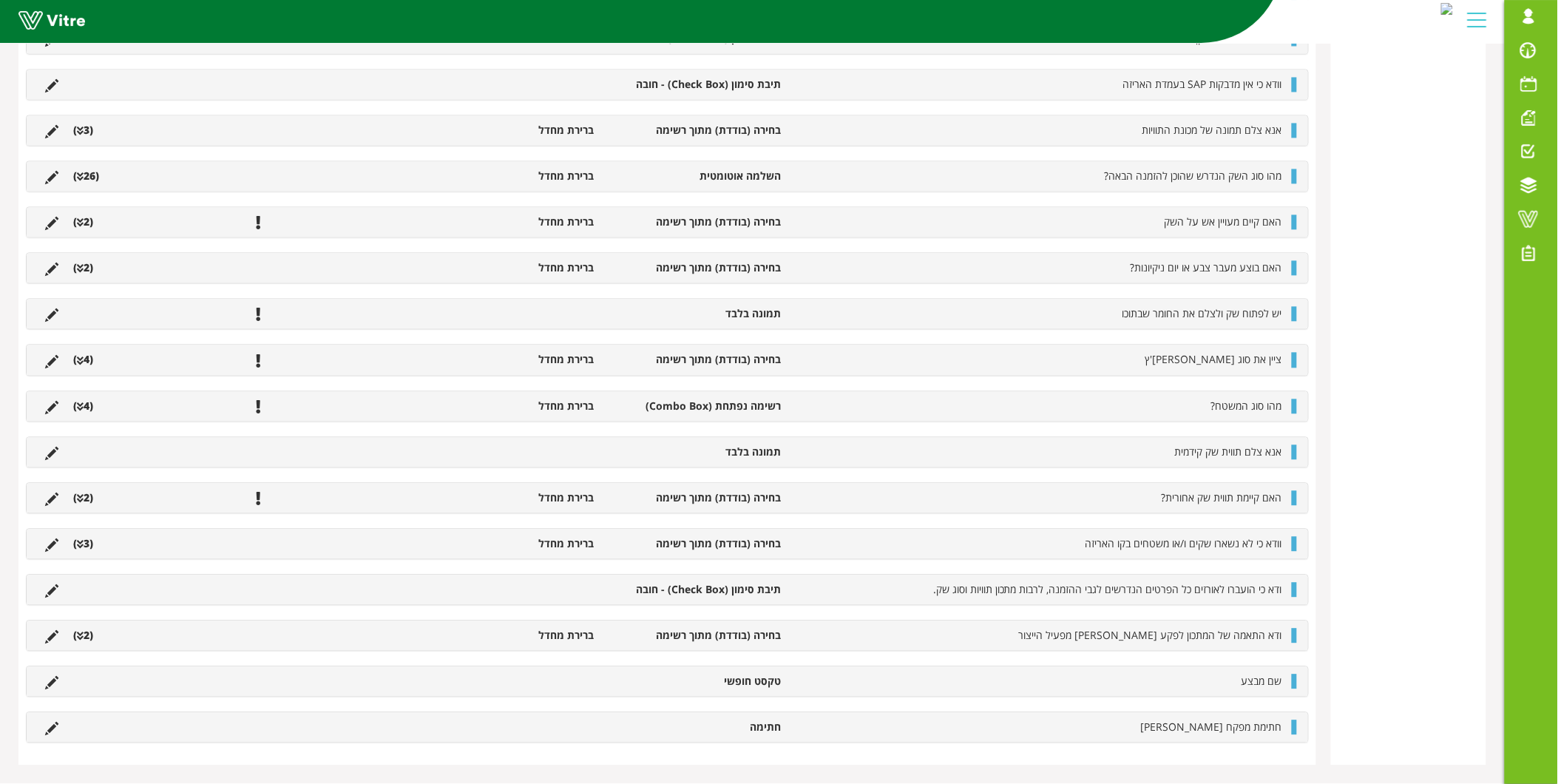
scroll to position [1047, 0]
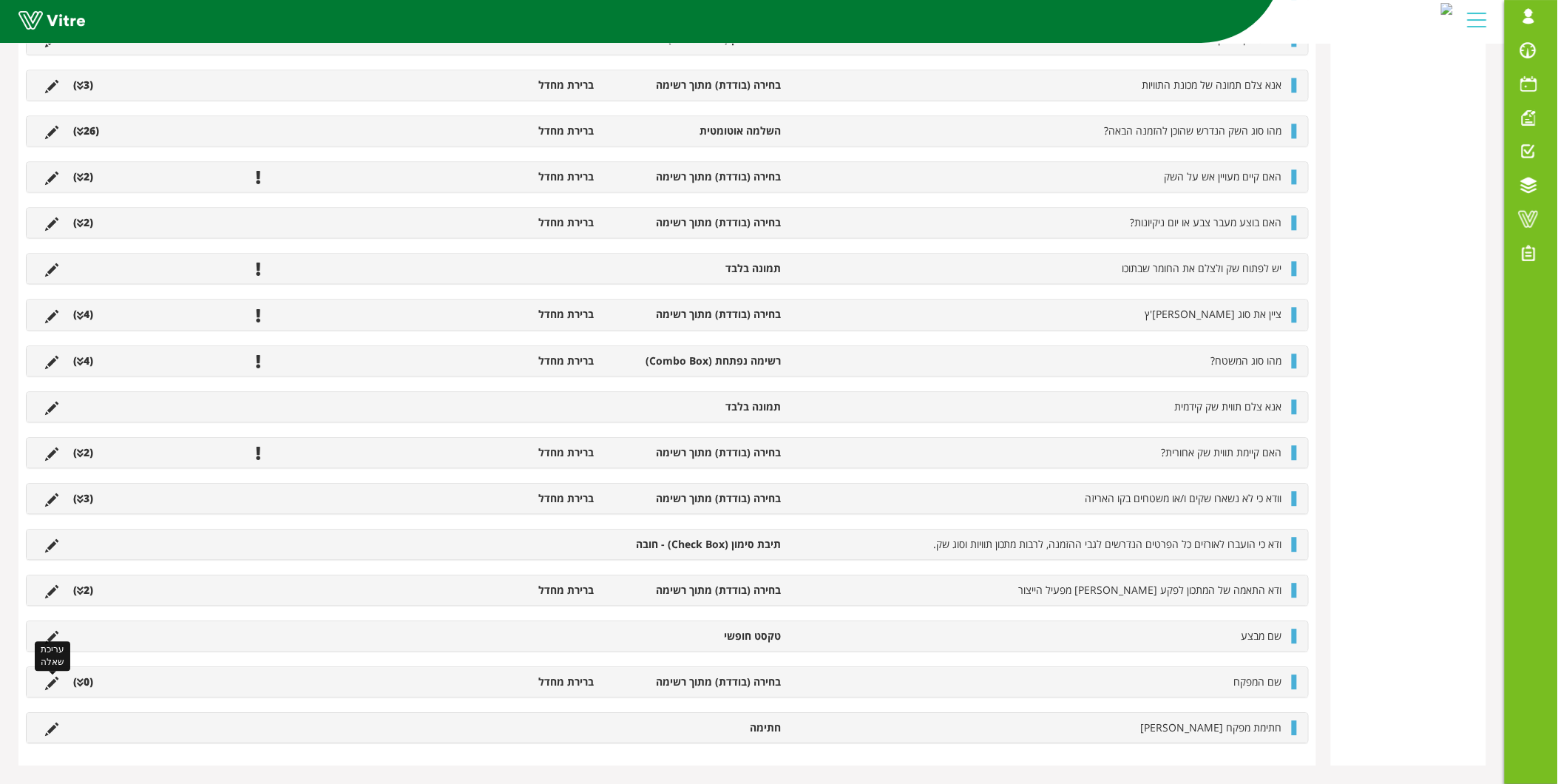
click at [48, 684] on icon at bounding box center [51, 683] width 13 height 13
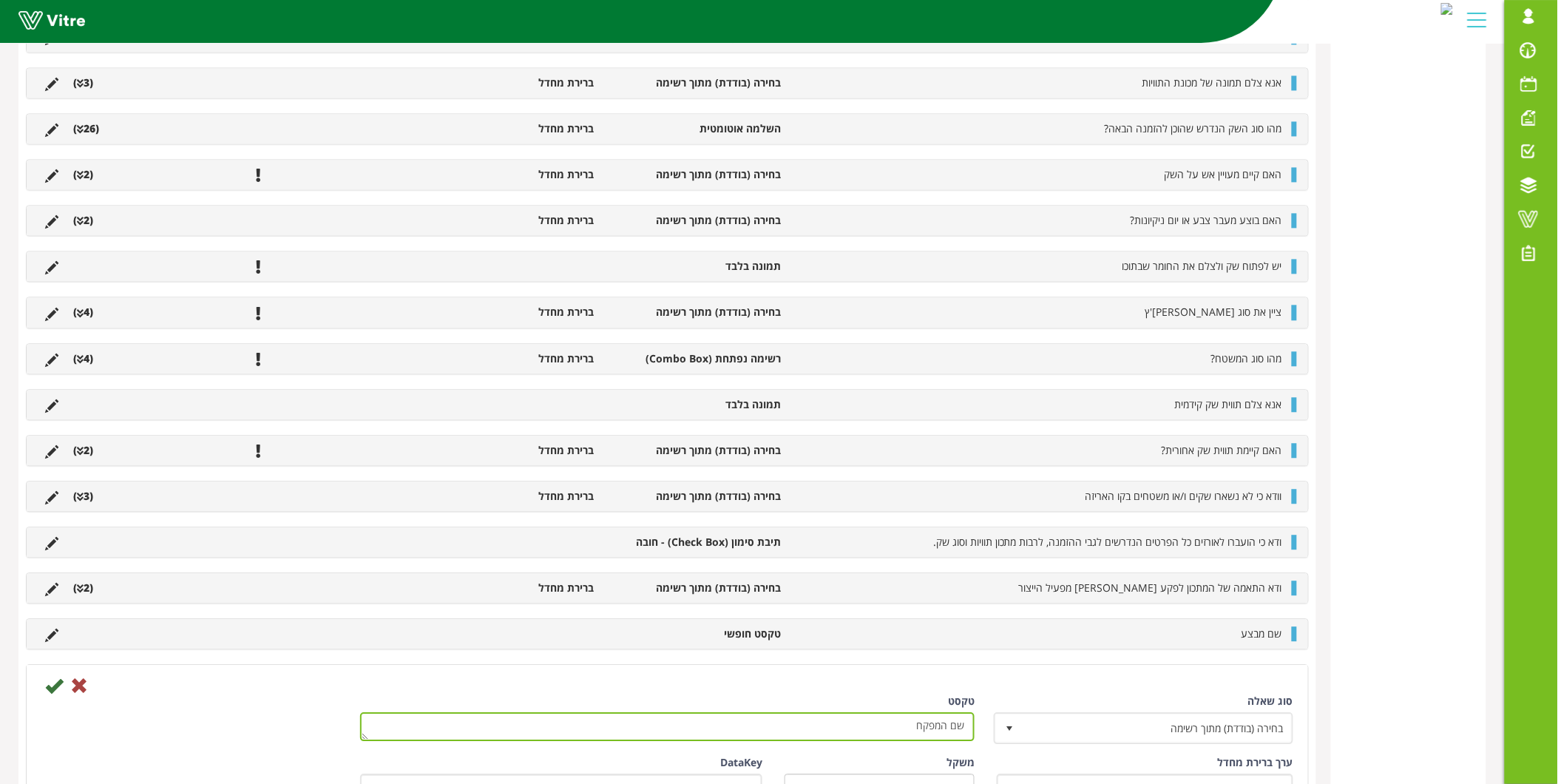
click at [944, 725] on textarea "שם המפקח" at bounding box center [667, 726] width 615 height 29
click at [908, 723] on textarea "שם המפקח" at bounding box center [667, 726] width 615 height 29
type textarea "שם מפקח אריזה"
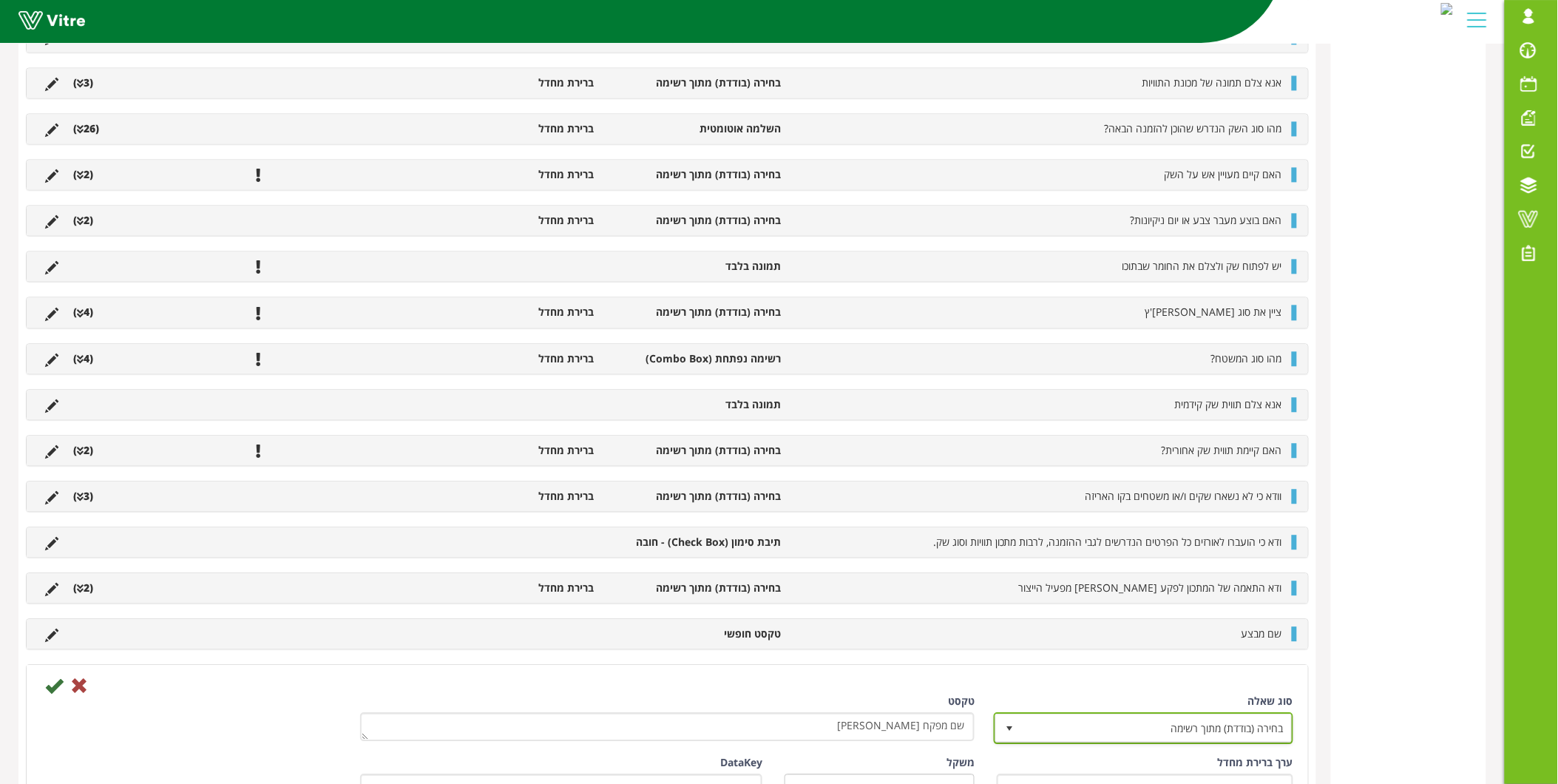
click at [1114, 735] on span "בחירה (בודדת) מתוך רשימה" at bounding box center [1157, 727] width 270 height 26
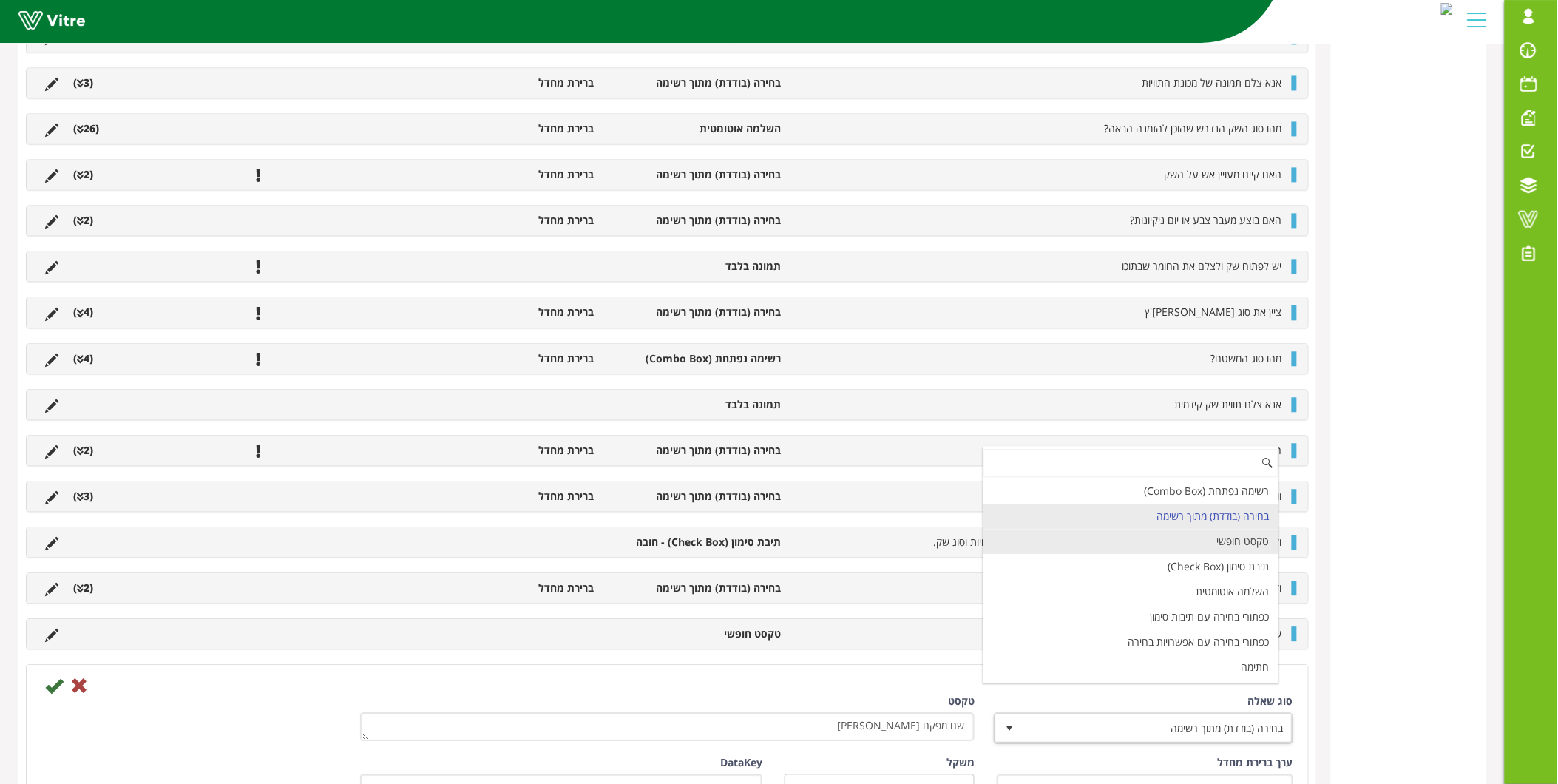
click at [1200, 540] on li "טקסט חופשי" at bounding box center [1131, 541] width 295 height 25
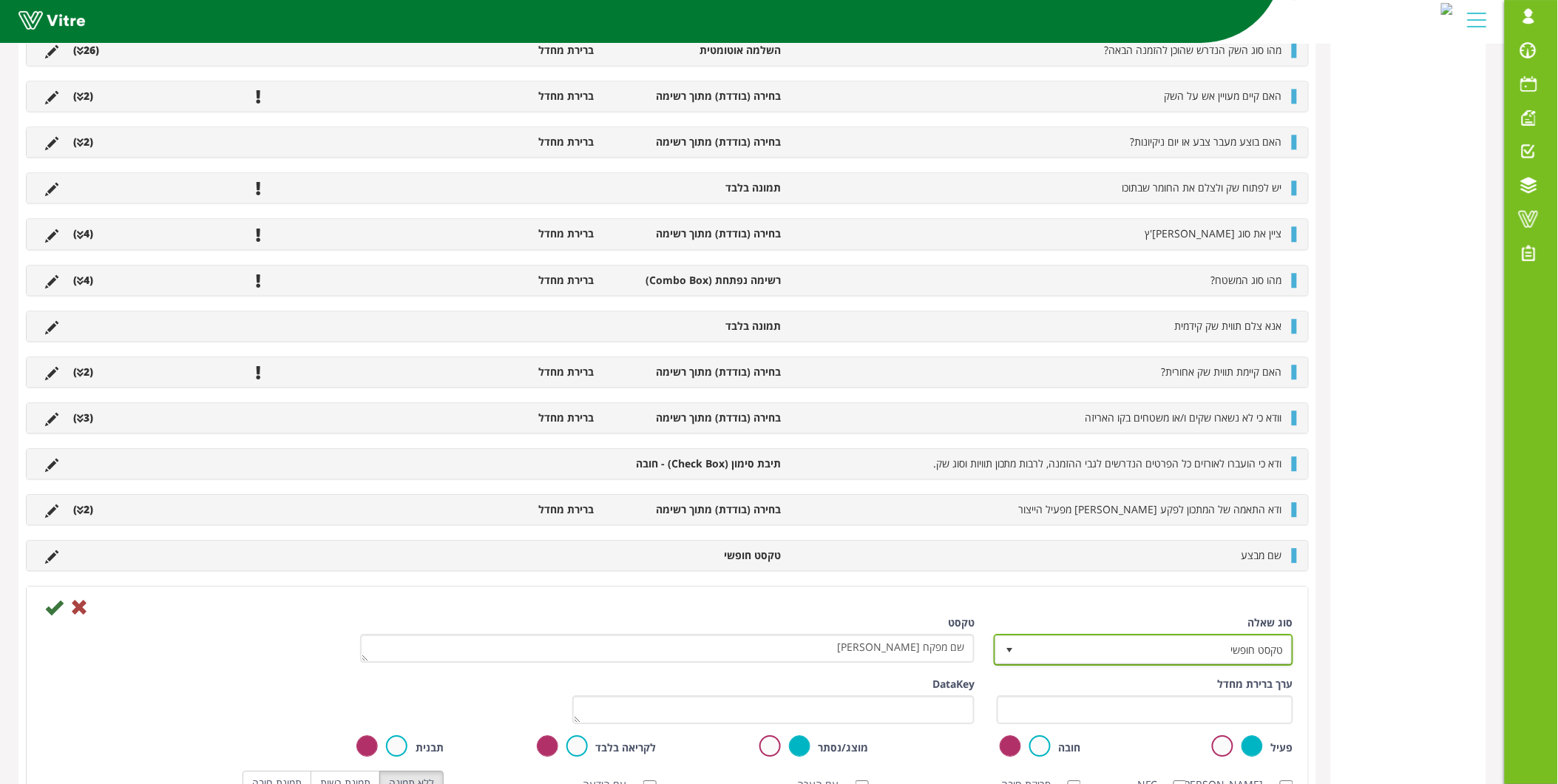
scroll to position [1313, 0]
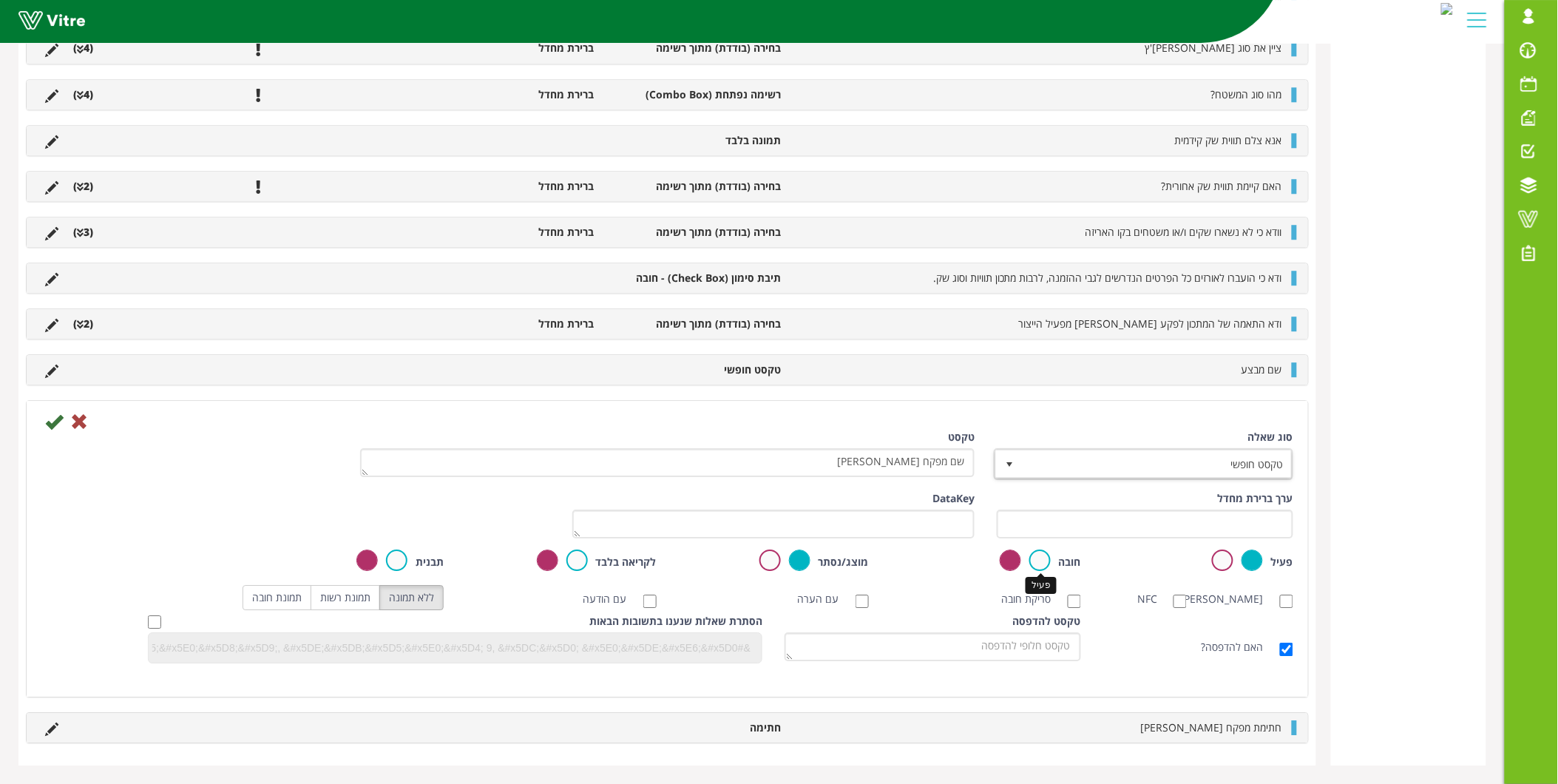
click at [1040, 557] on label at bounding box center [1039, 560] width 21 height 21
click at [0, 0] on input "radio" at bounding box center [0, 0] width 0 height 0
click at [51, 423] on icon at bounding box center [53, 421] width 18 height 18
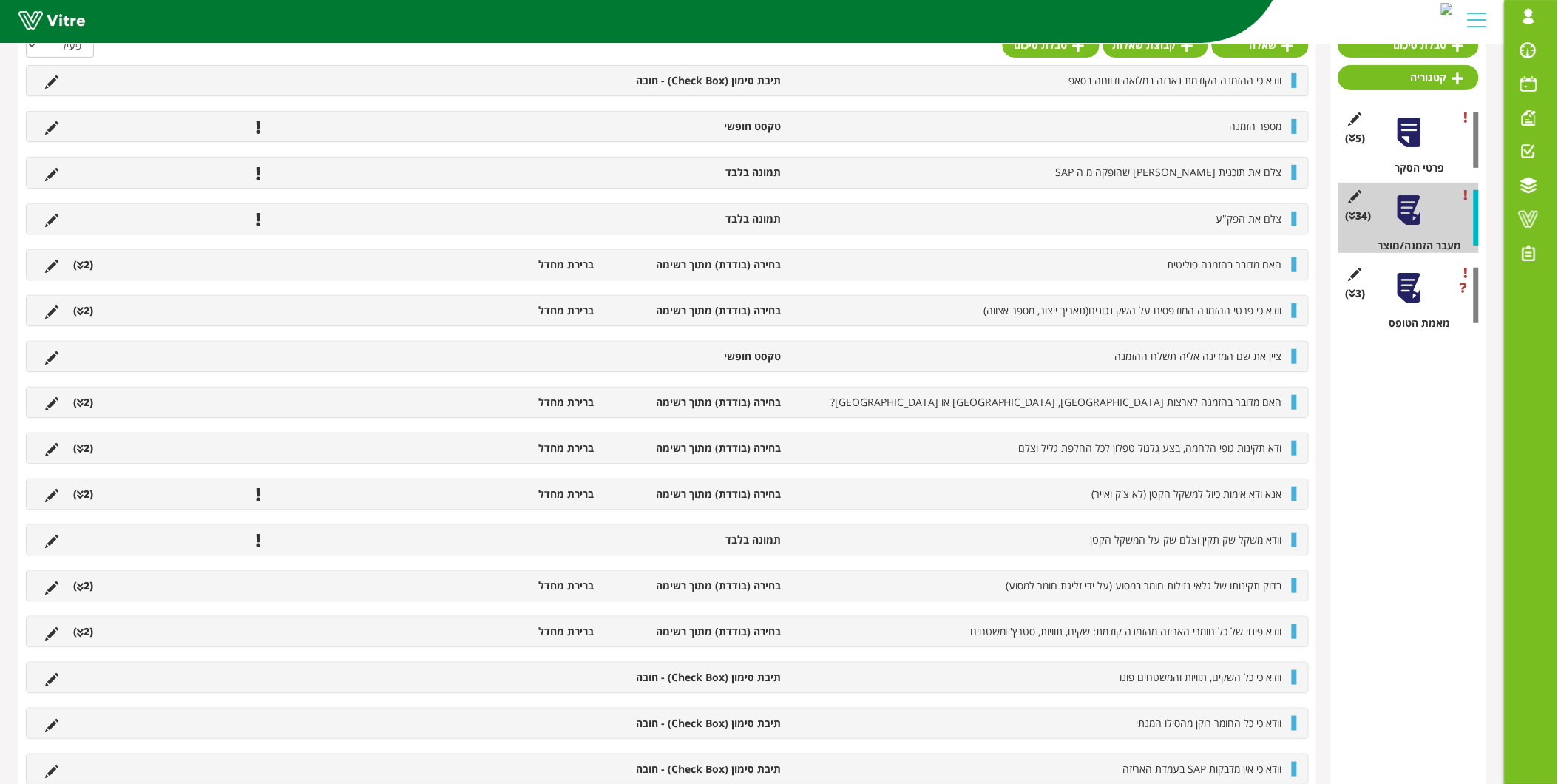
scroll to position [0, 0]
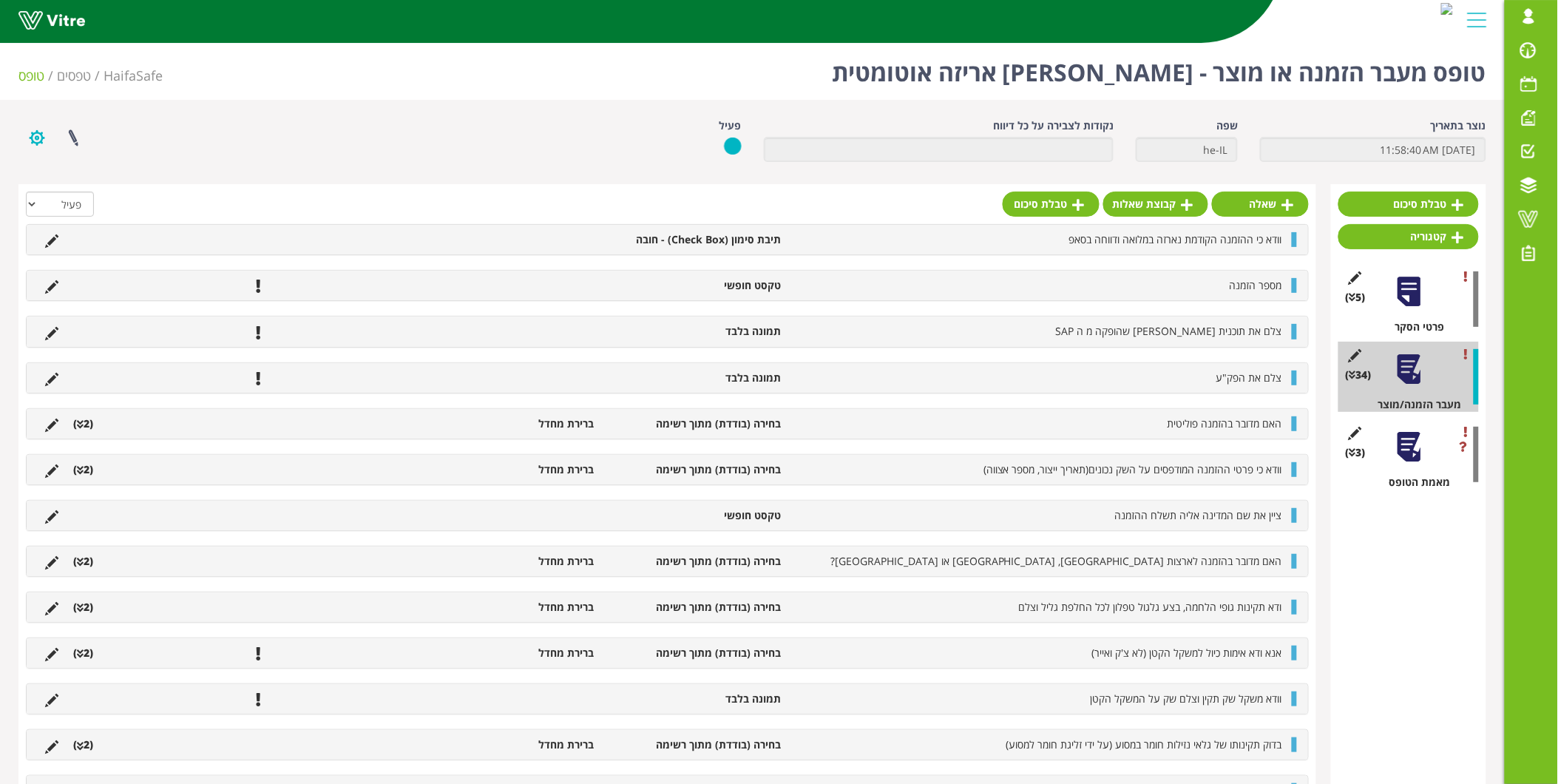
click at [34, 135] on button "button" at bounding box center [37, 138] width 37 height 39
click at [83, 170] on link "פרוייקטים מקושרים" at bounding box center [78, 173] width 117 height 20
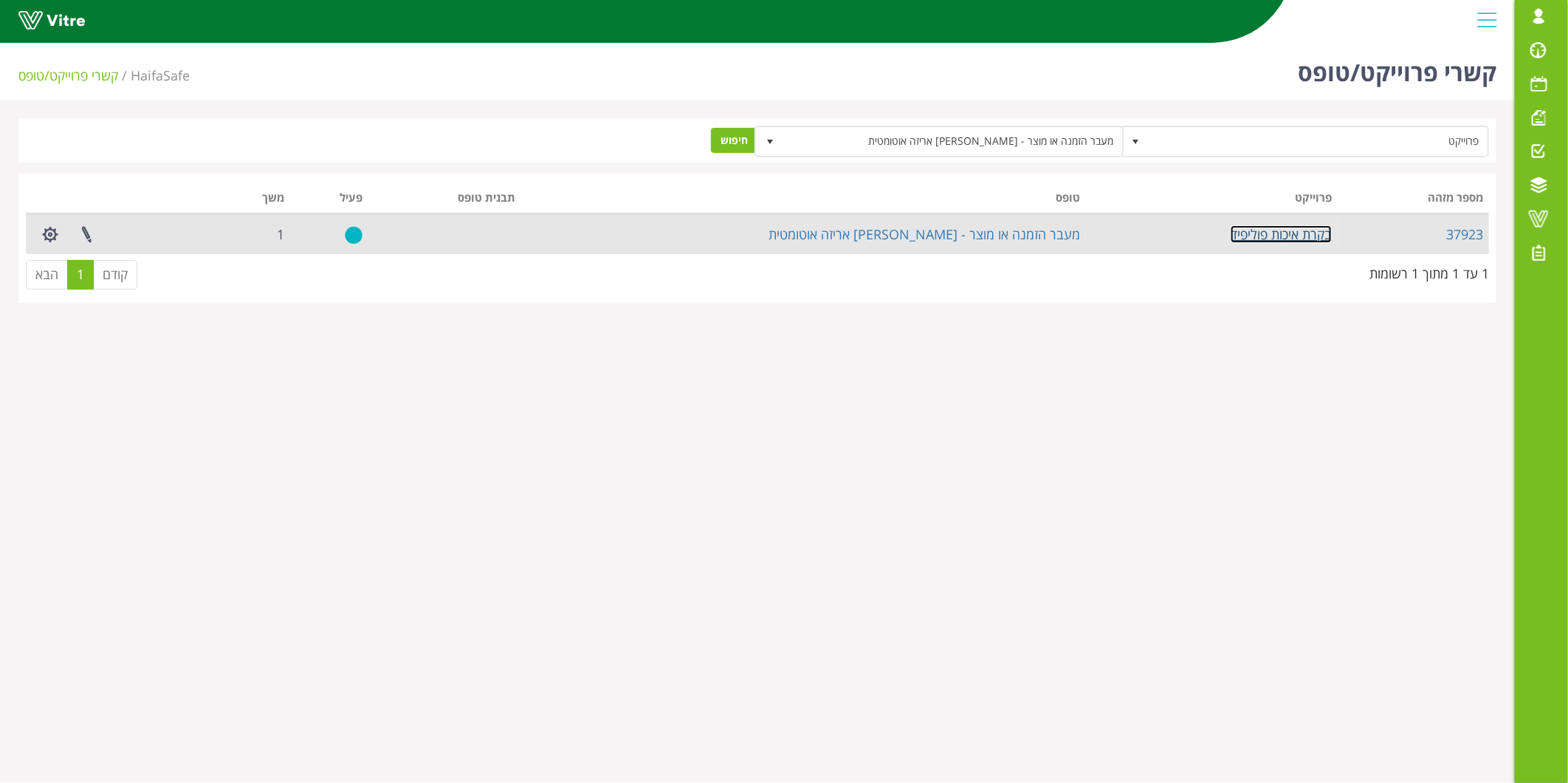
click at [1308, 235] on link "בקרת איכות פוליפיד" at bounding box center [1281, 233] width 101 height 18
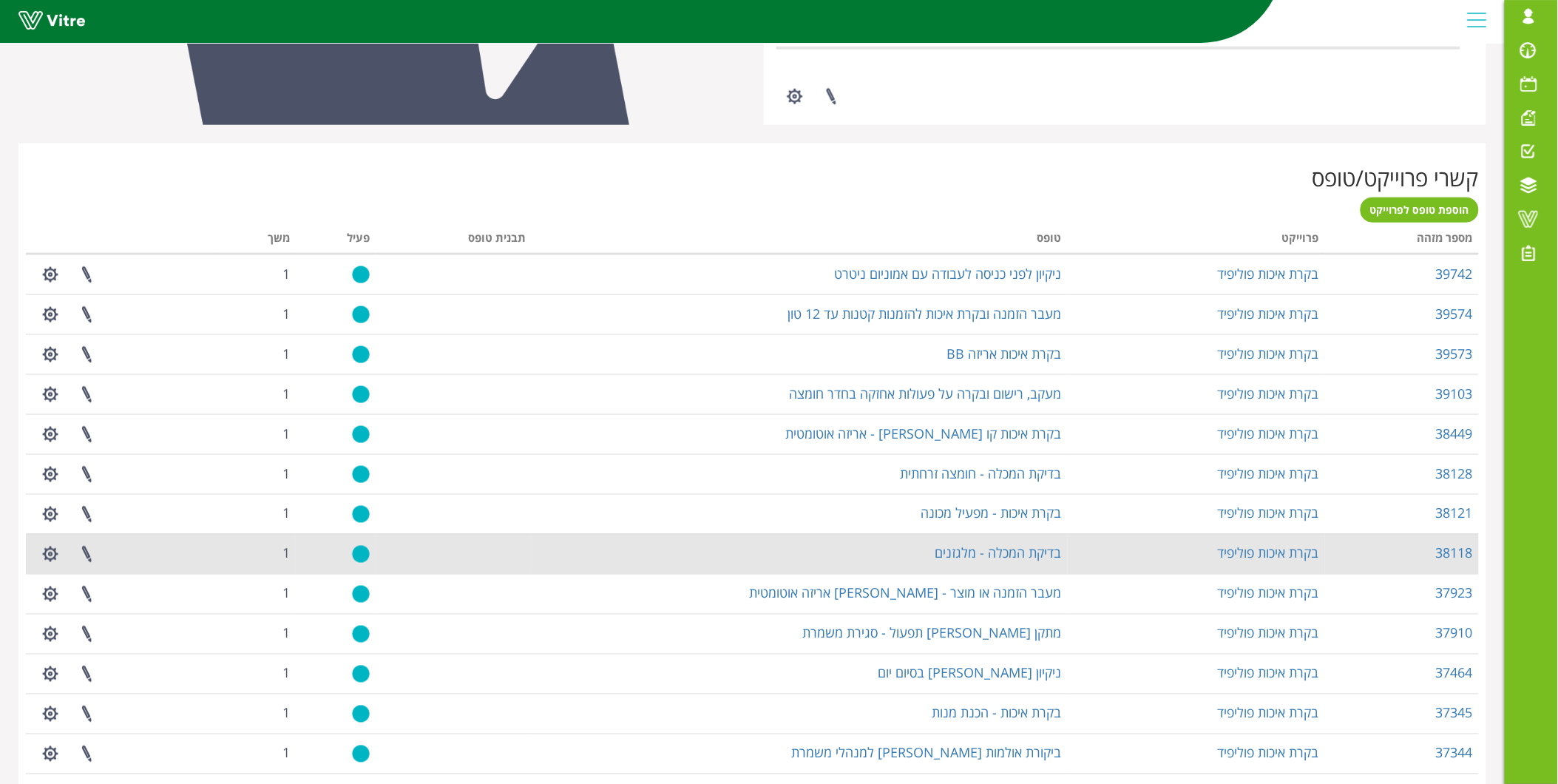
scroll to position [575, 0]
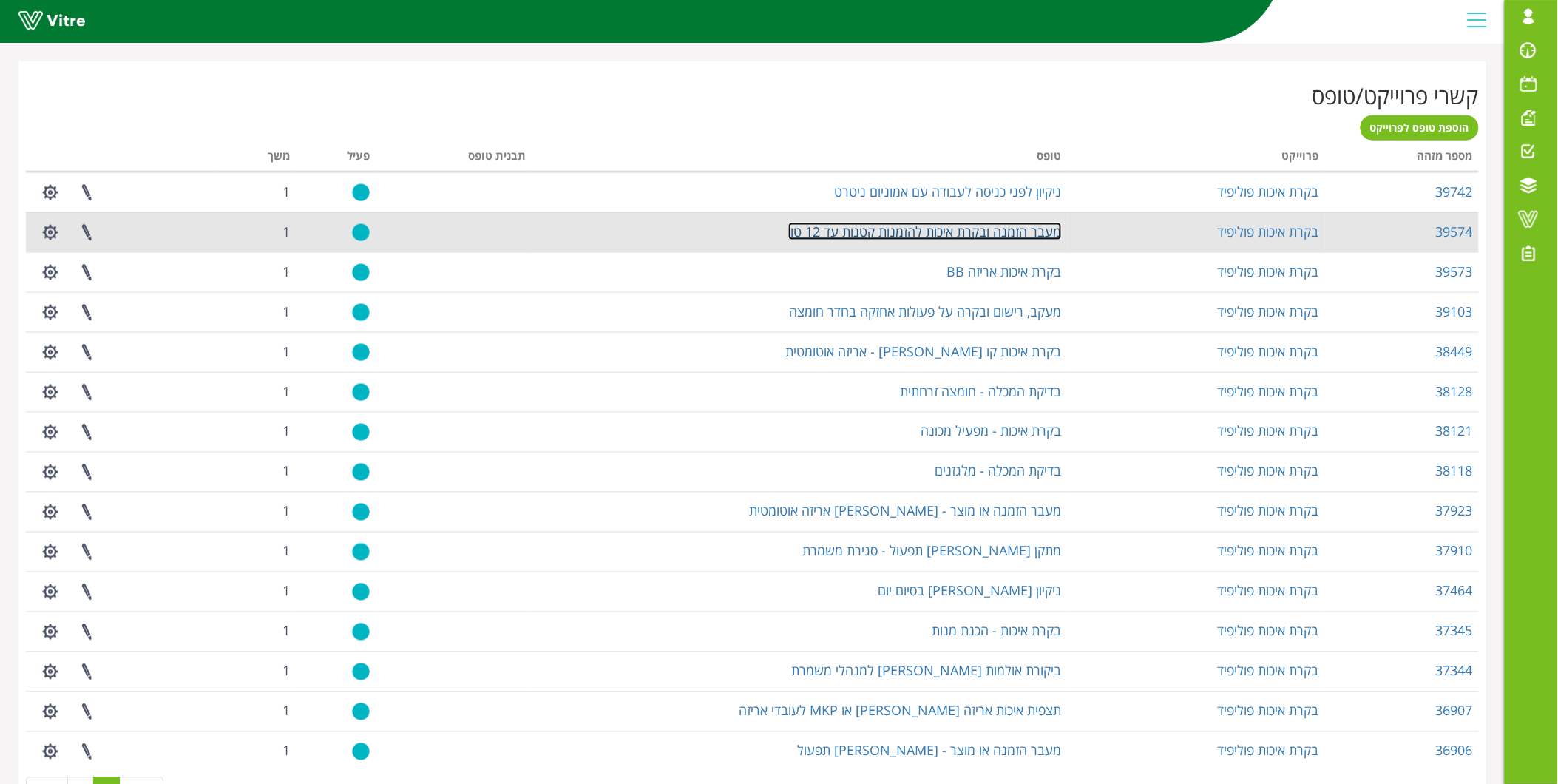
click at [1001, 228] on link "מעבר הזמנה ובקרת איכות להזמנות קטנות עד 12 טון" at bounding box center [925, 231] width 274 height 18
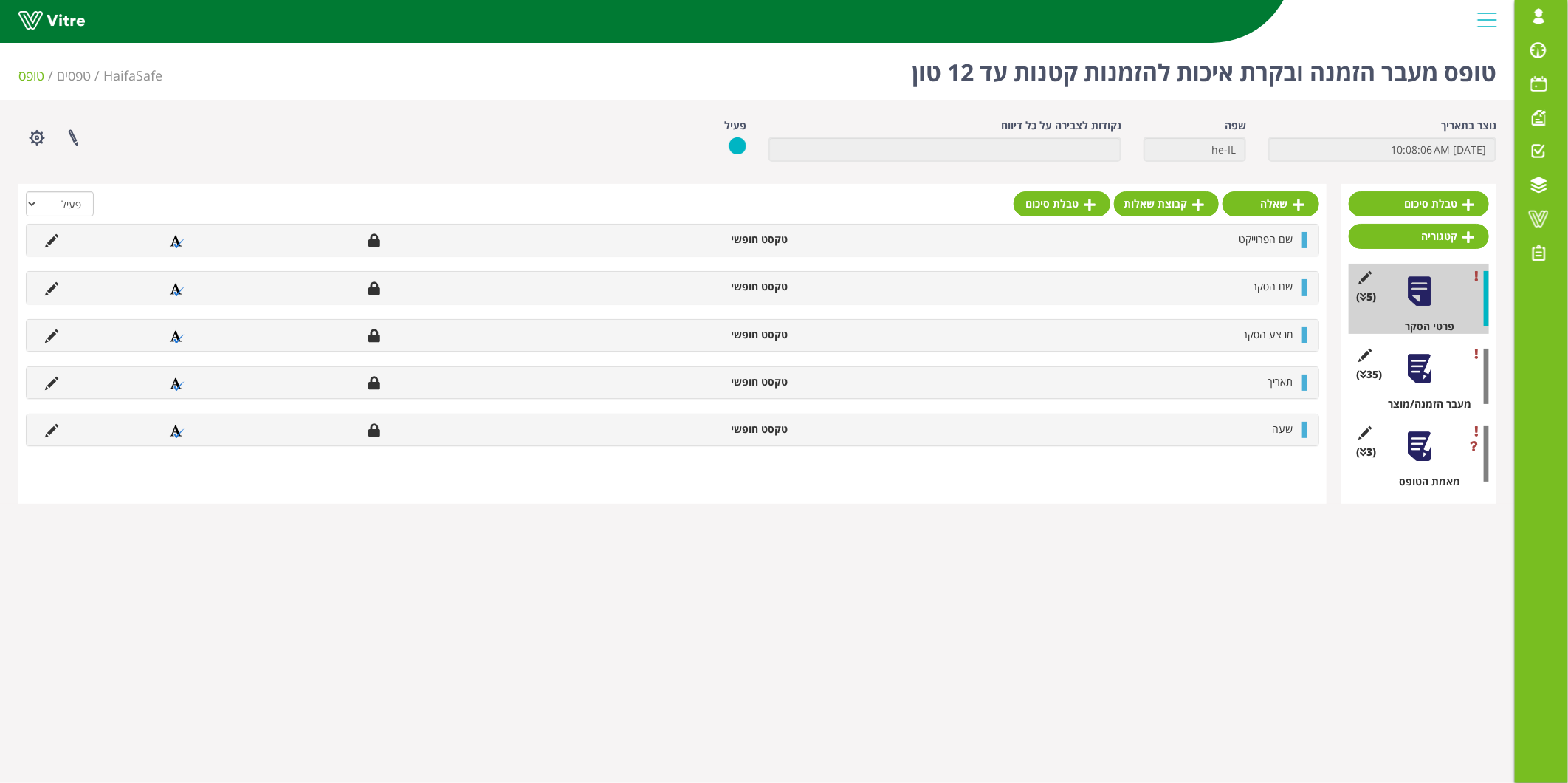
click at [1422, 373] on div at bounding box center [1419, 369] width 34 height 34
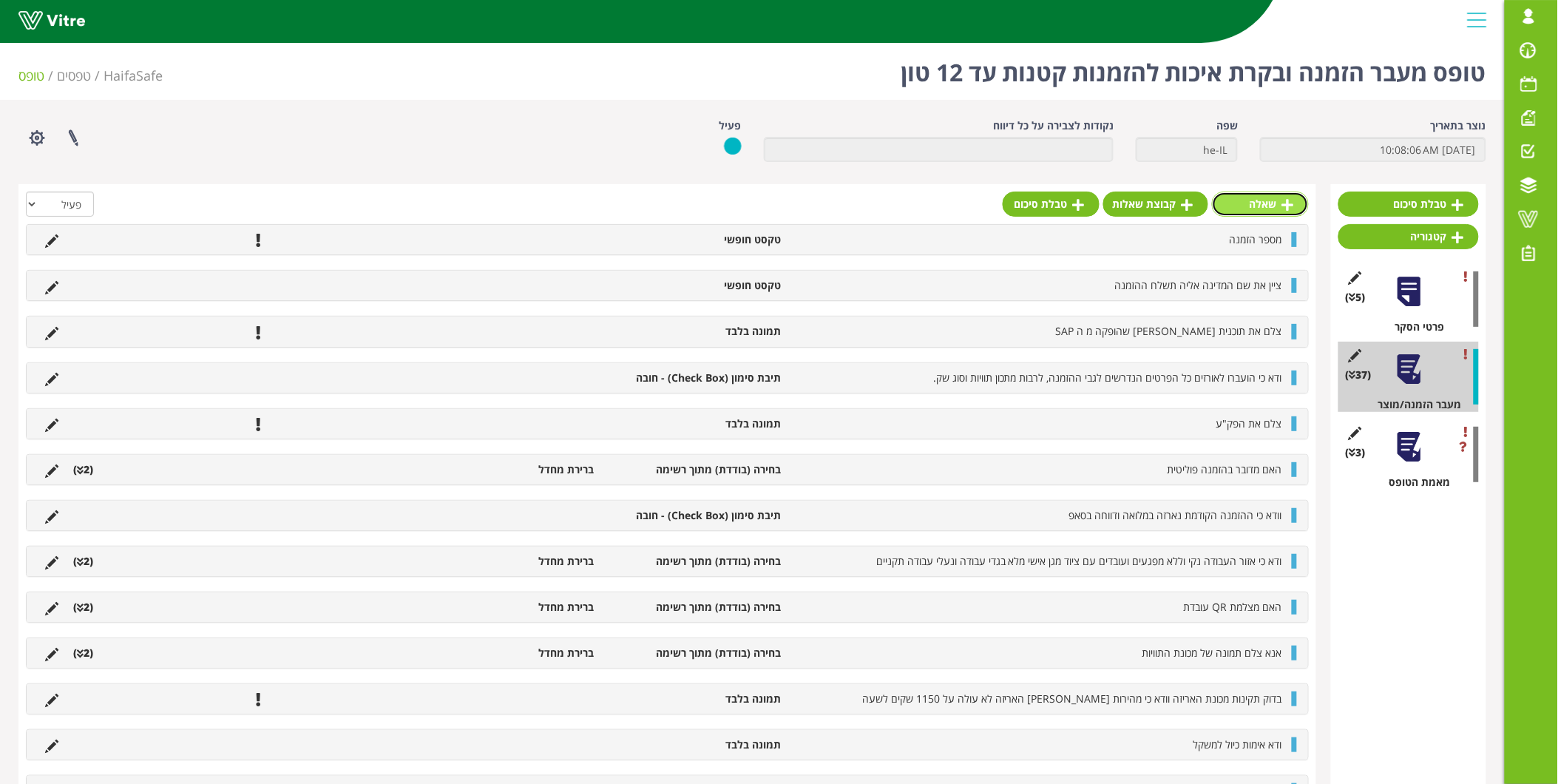
click at [1270, 200] on link "שאלה" at bounding box center [1261, 204] width 97 height 25
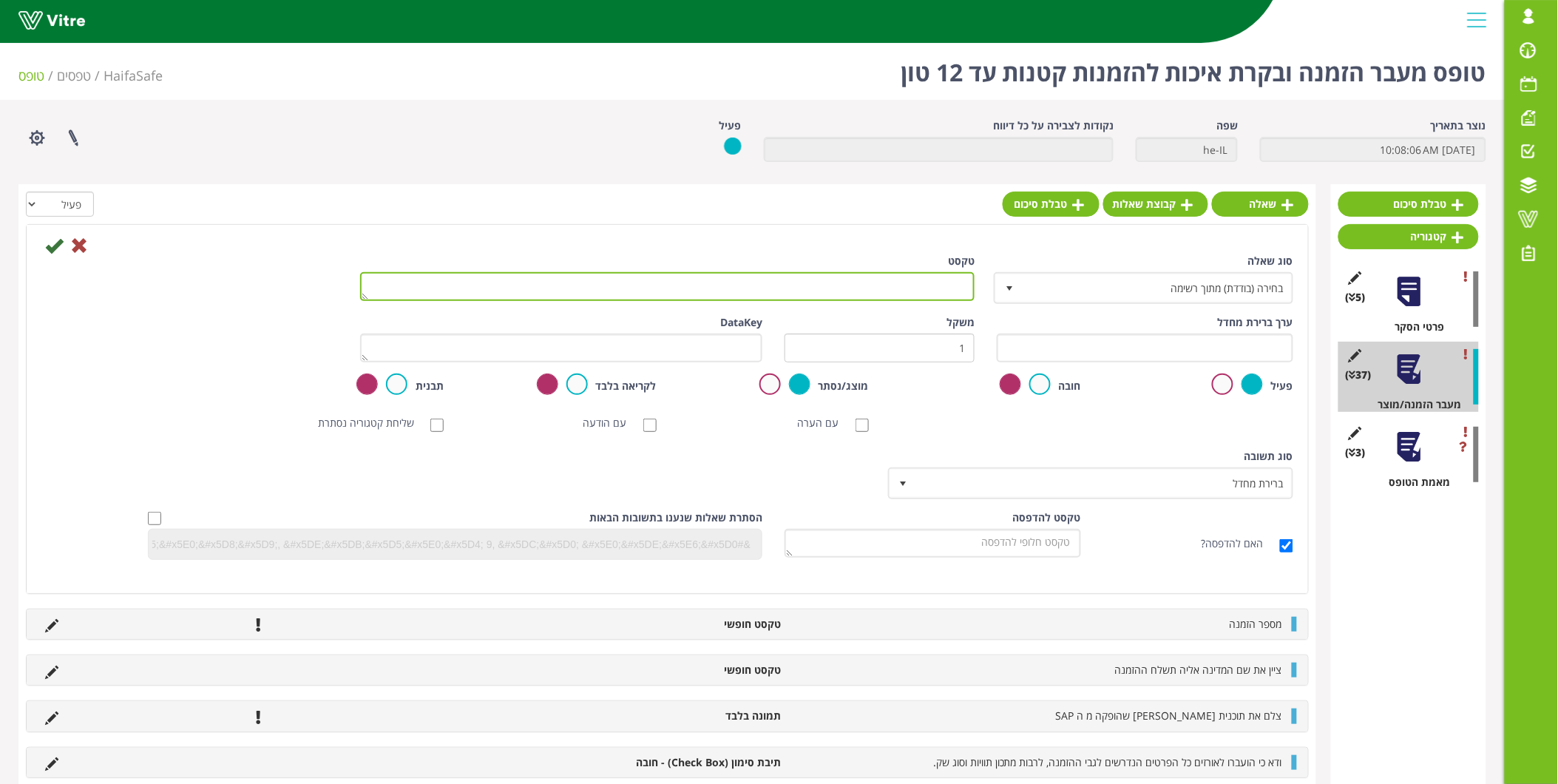
click at [922, 278] on textarea "טקסט" at bounding box center [667, 286] width 615 height 29
type textarea "שם מפקח אריזה"
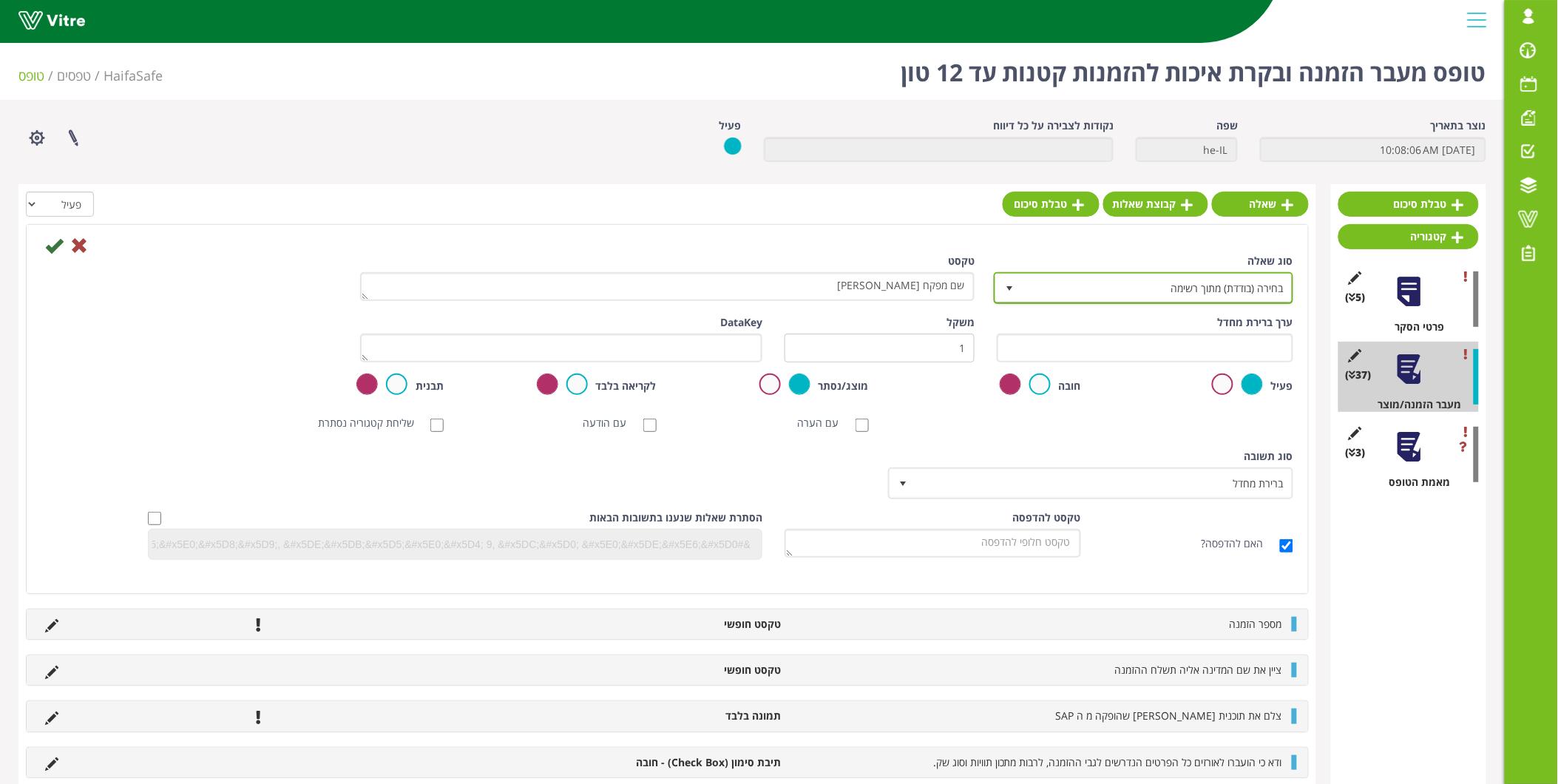
click at [1073, 286] on span "בחירה (בודדת) מתוך רשימה" at bounding box center [1157, 288] width 270 height 26
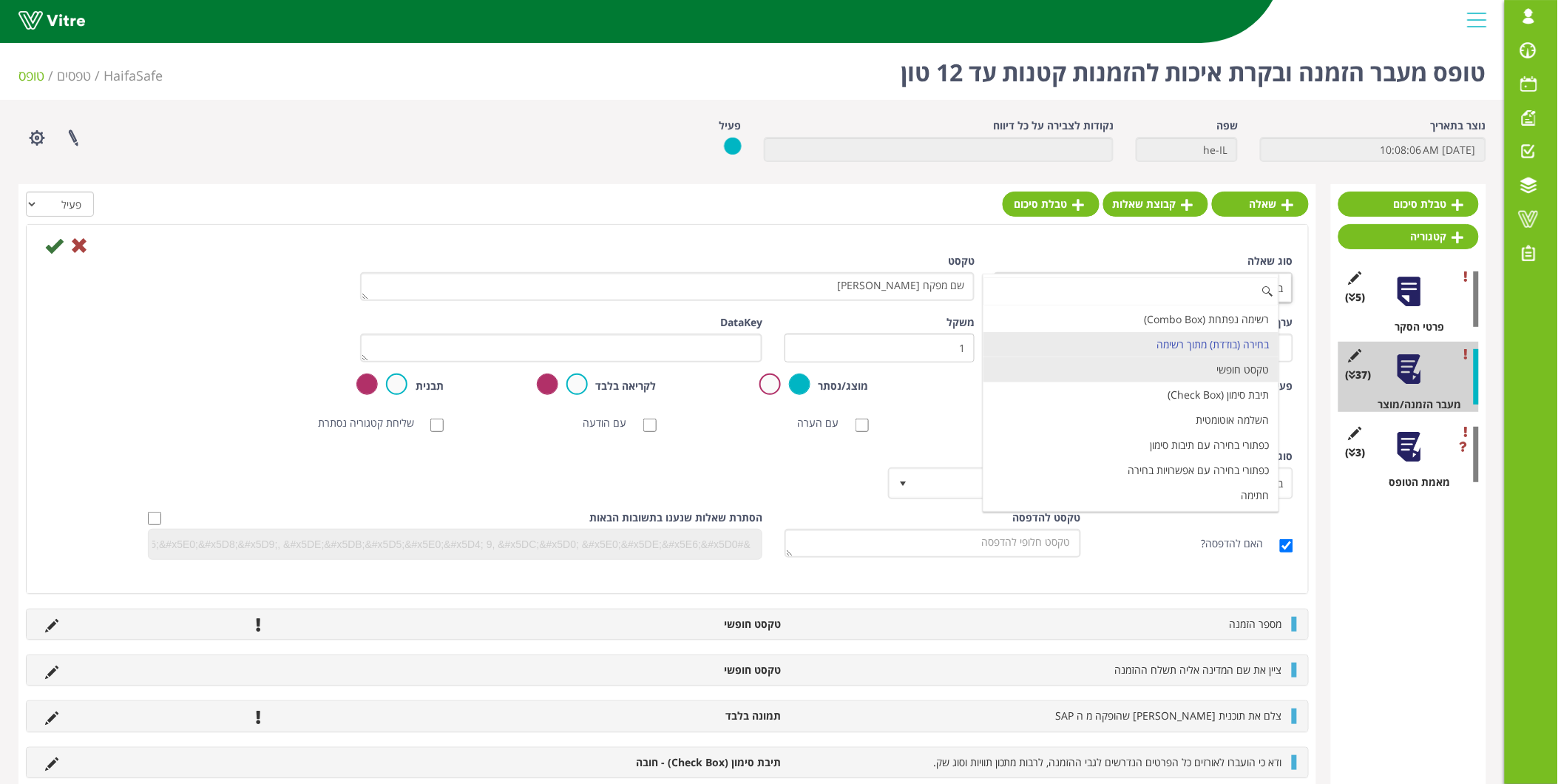
click at [1193, 367] on li "טקסט חופשי" at bounding box center [1131, 369] width 295 height 25
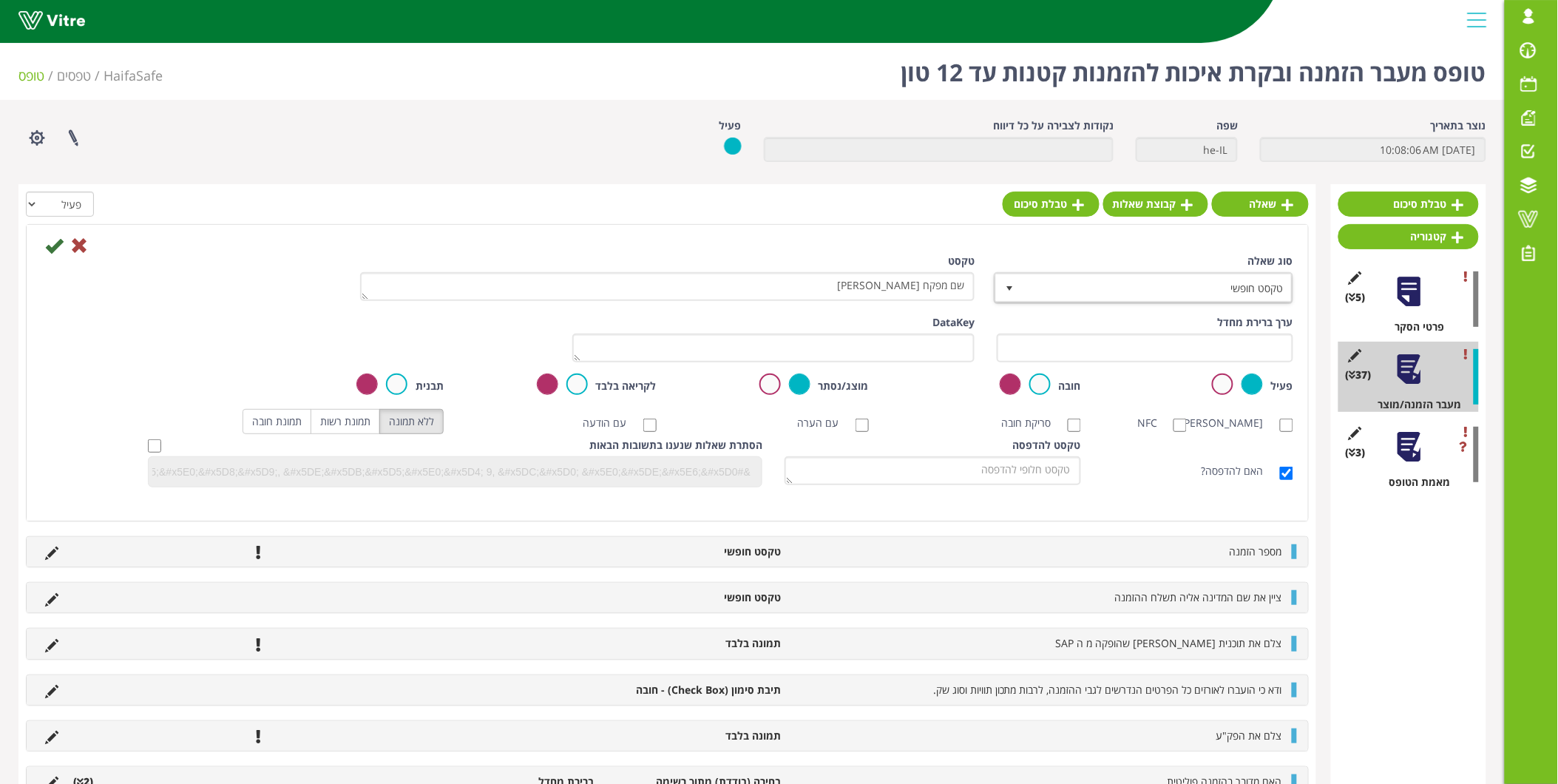
click at [1045, 385] on label at bounding box center [1039, 384] width 21 height 21
click at [0, 0] on input "radio" at bounding box center [0, 0] width 0 height 0
click at [54, 247] on icon at bounding box center [53, 245] width 18 height 18
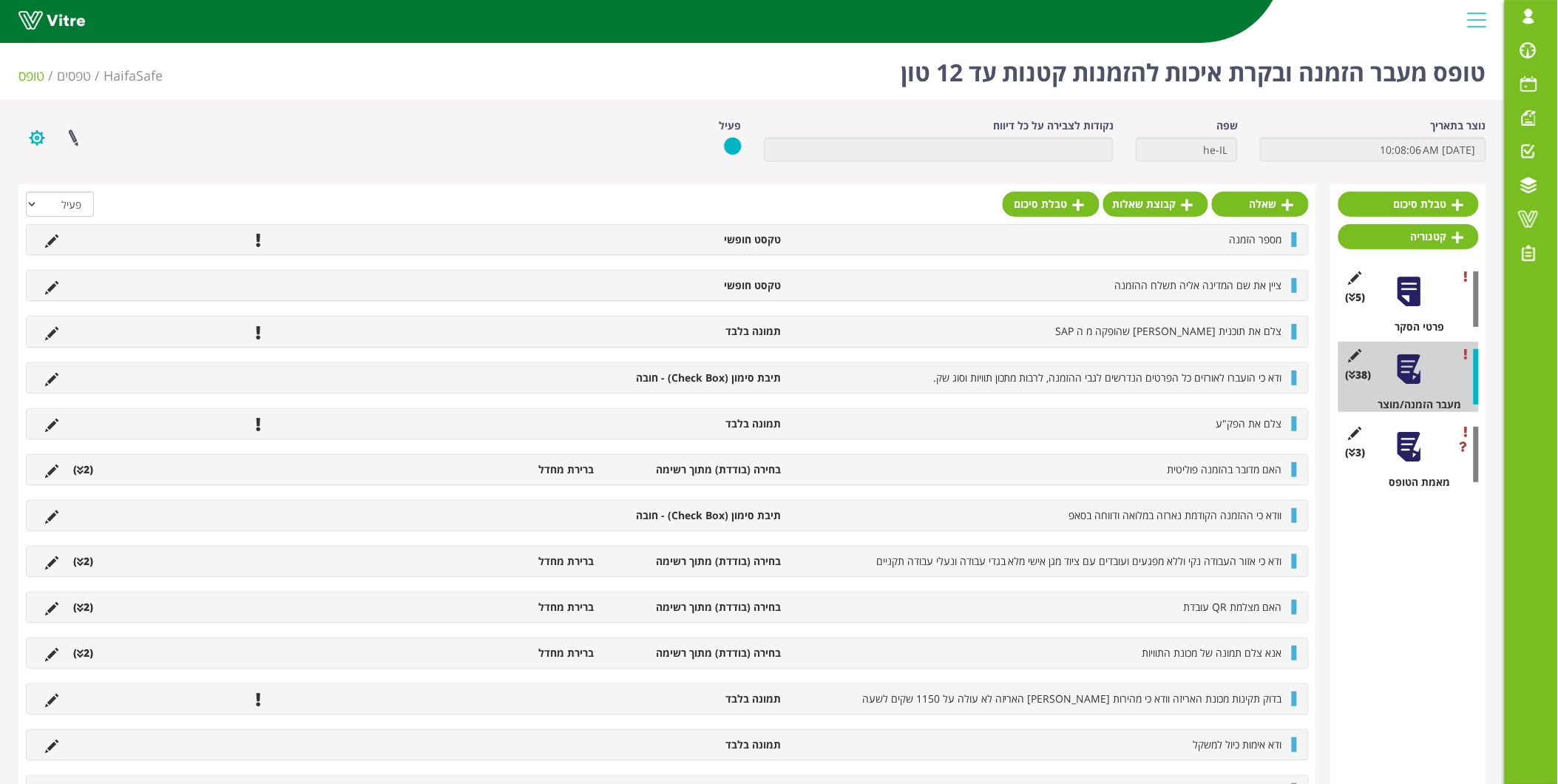
click at [23, 136] on button "button" at bounding box center [37, 138] width 37 height 39
click at [96, 175] on link "פרוייקטים מקושרים" at bounding box center [78, 173] width 117 height 20
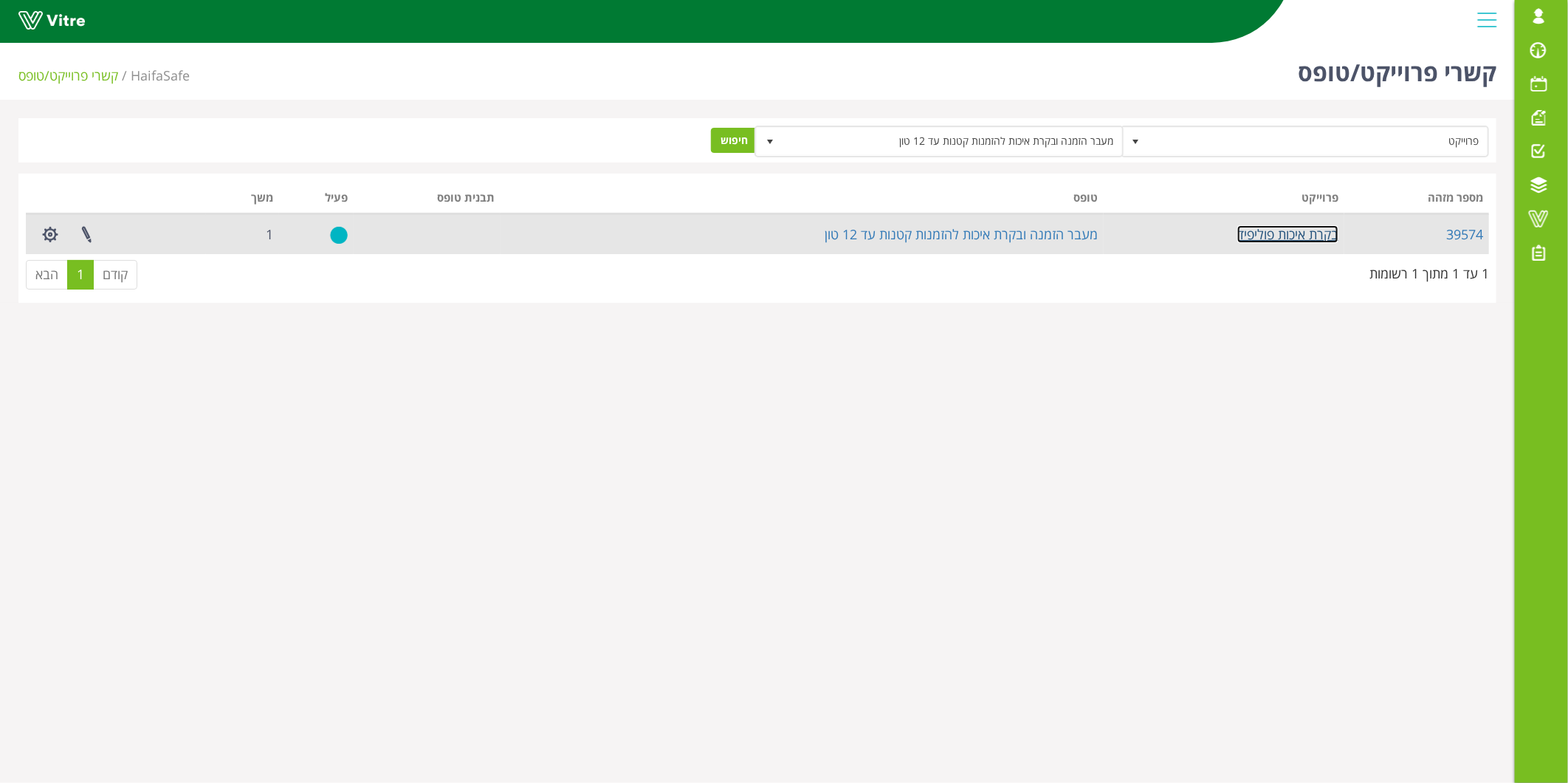
click at [1312, 228] on link "בקרת איכות פוליפיד" at bounding box center [1287, 233] width 101 height 18
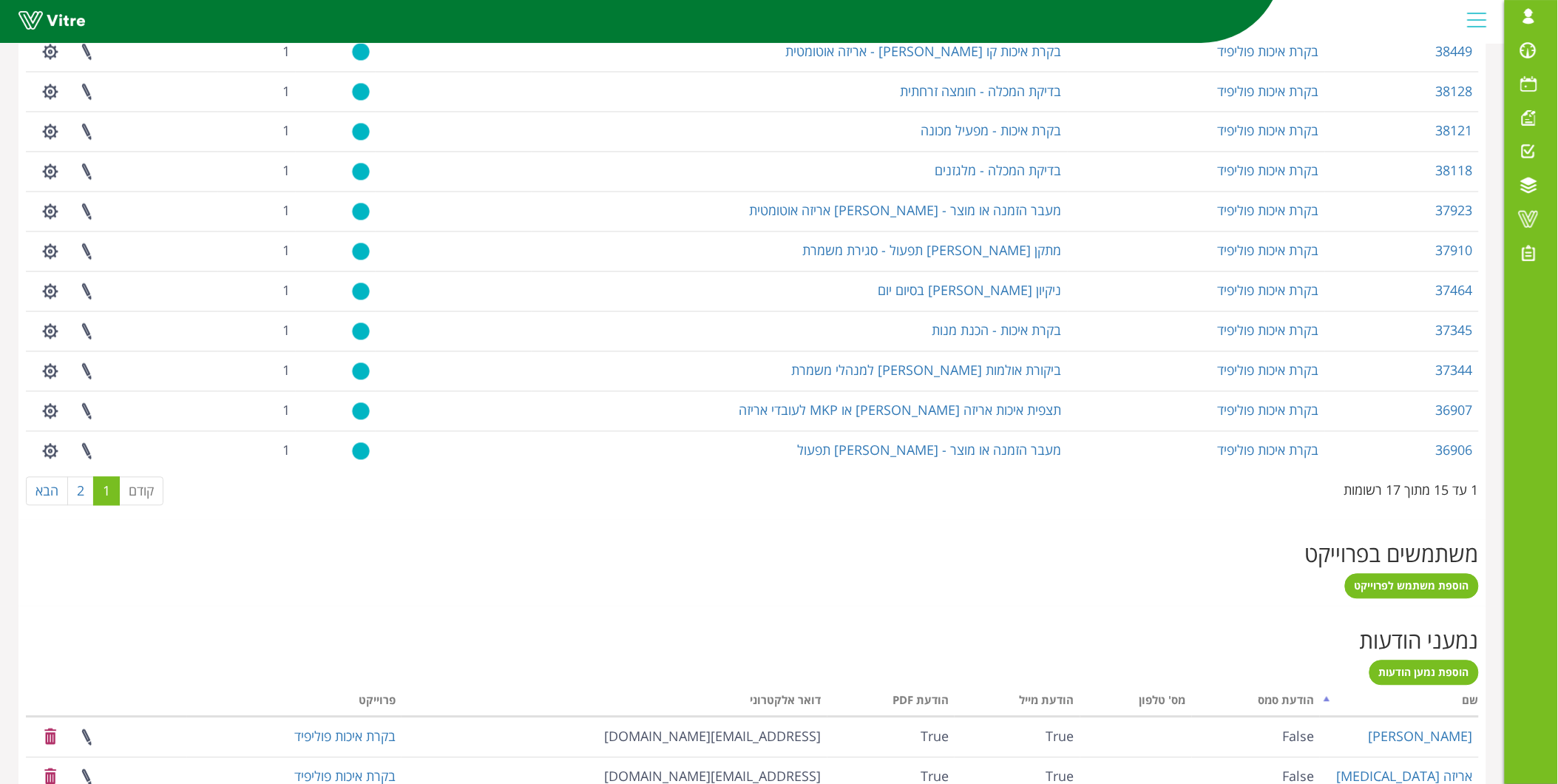
scroll to position [986, 0]
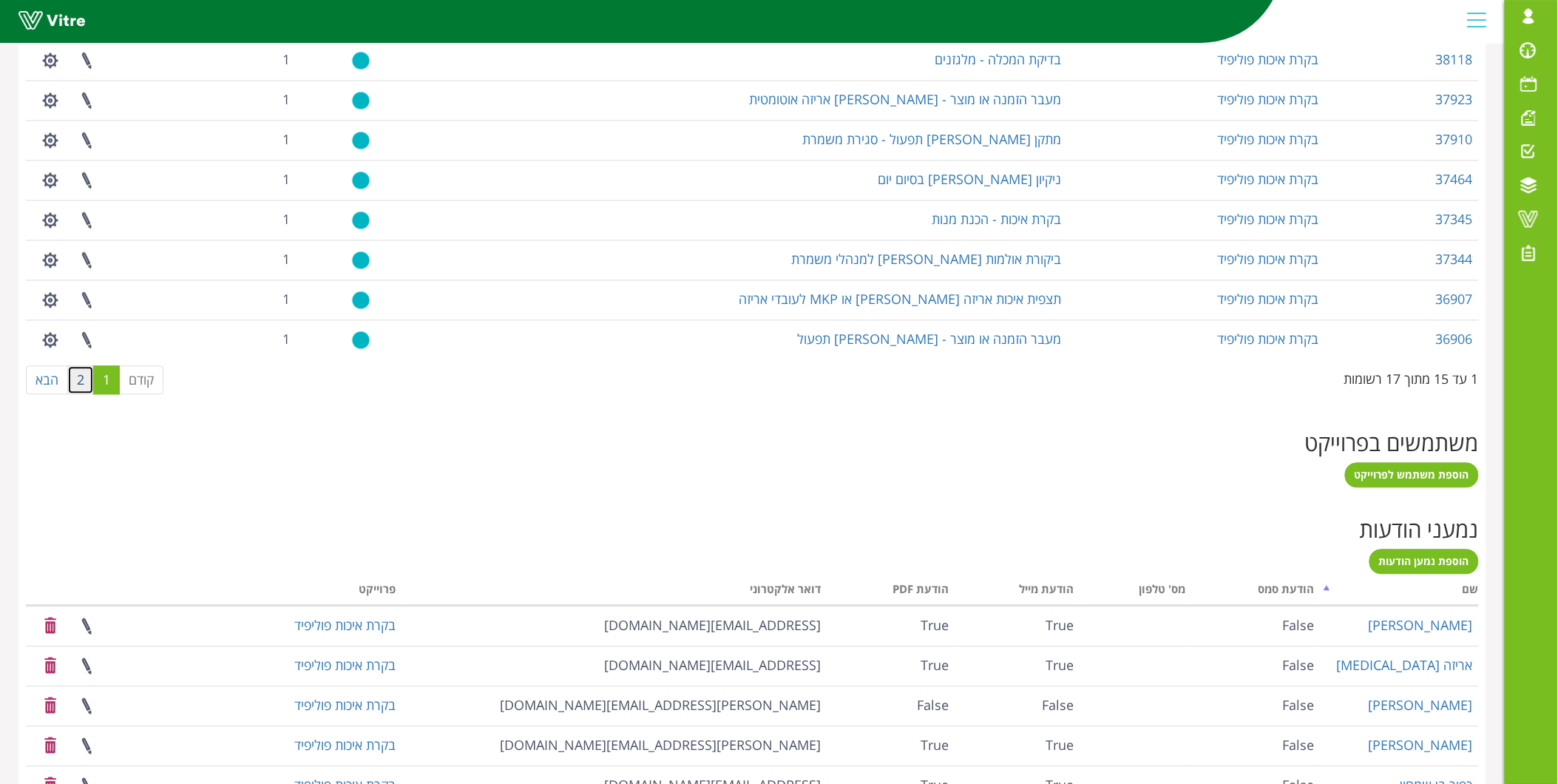
click at [84, 373] on link "2" at bounding box center [80, 381] width 26 height 30
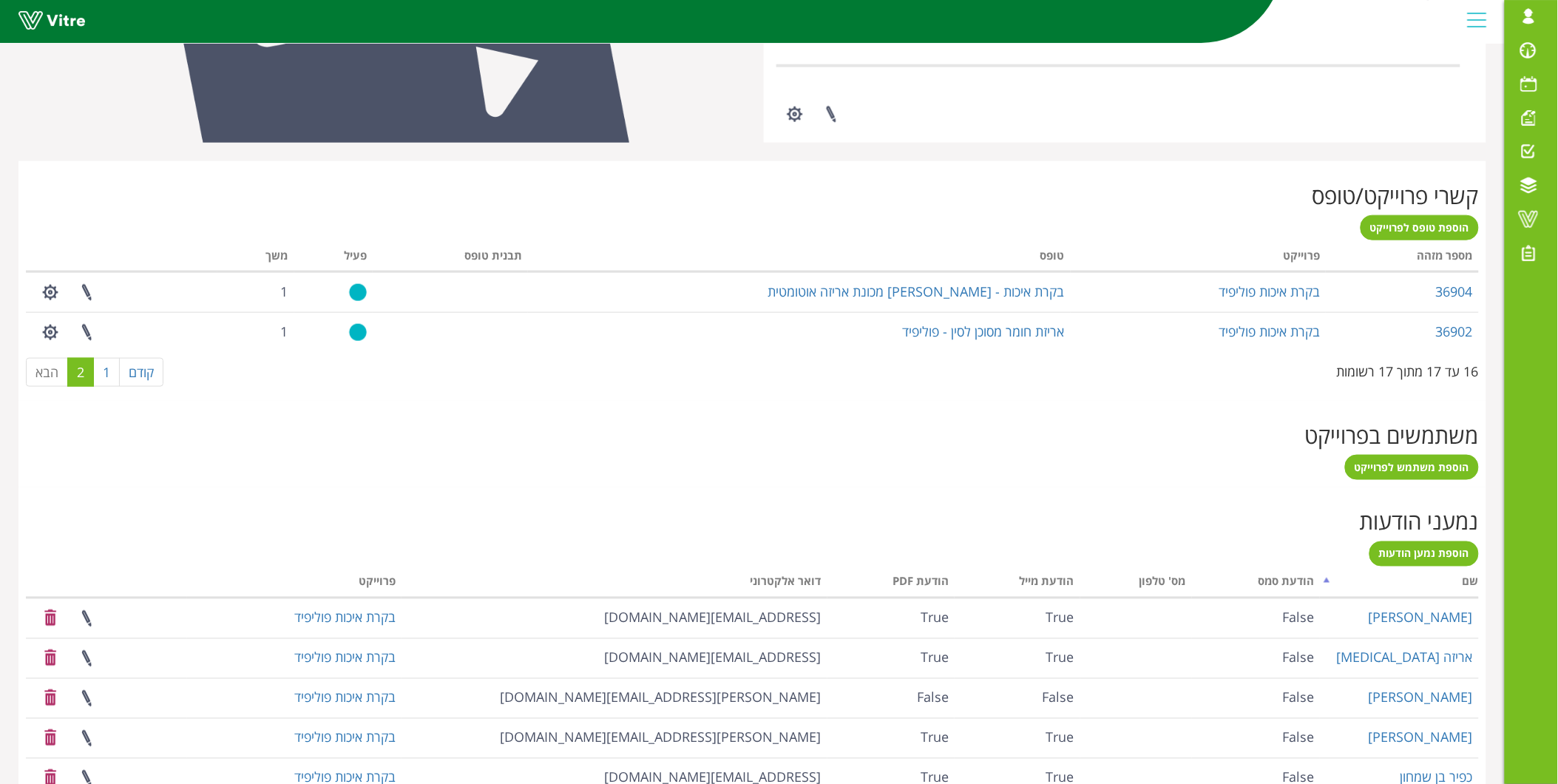
scroll to position [344, 0]
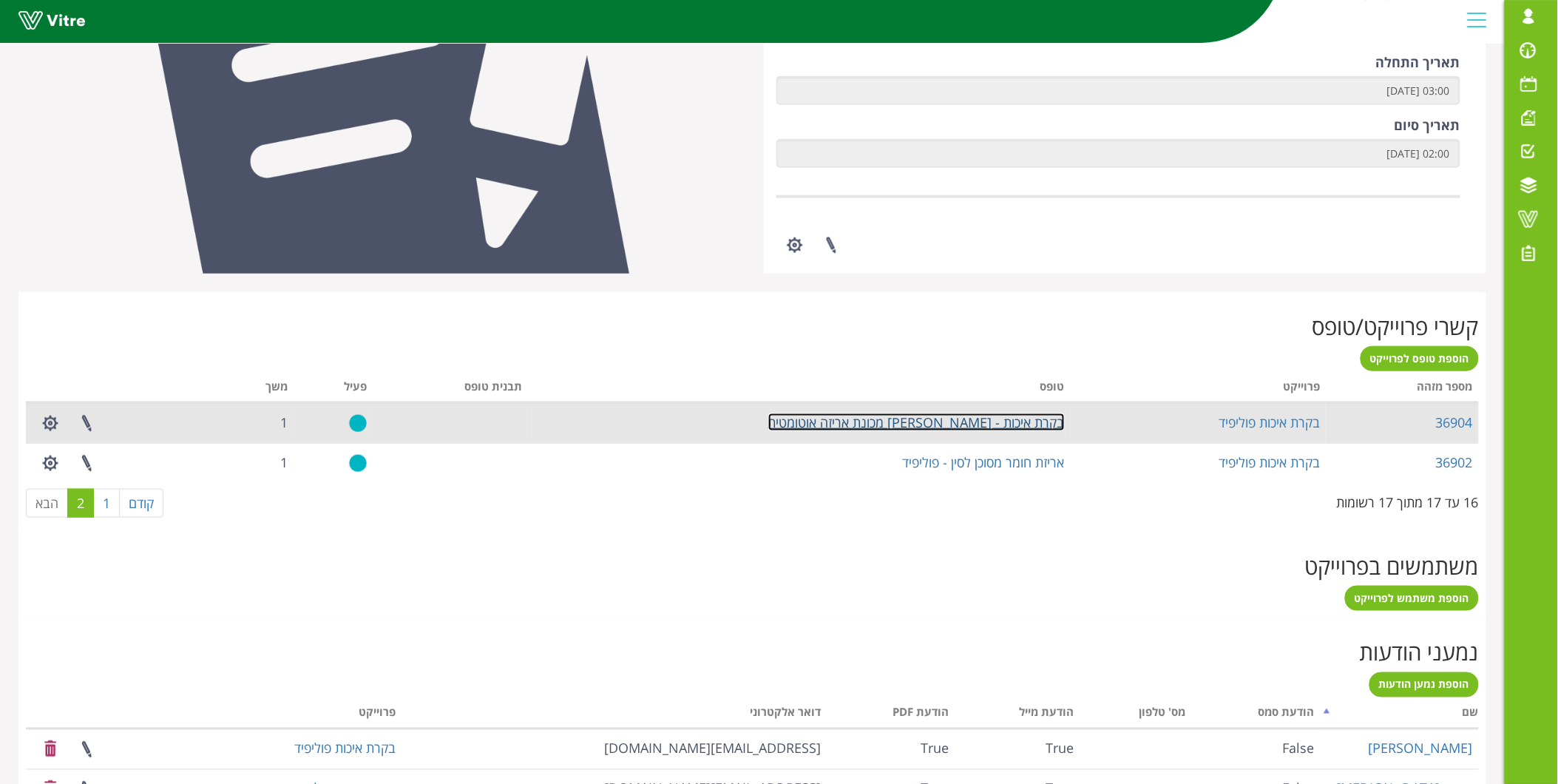
click at [1013, 421] on link "בקרת איכות - [PERSON_NAME] מכונת אריזה אוטומטית" at bounding box center [916, 421] width 296 height 18
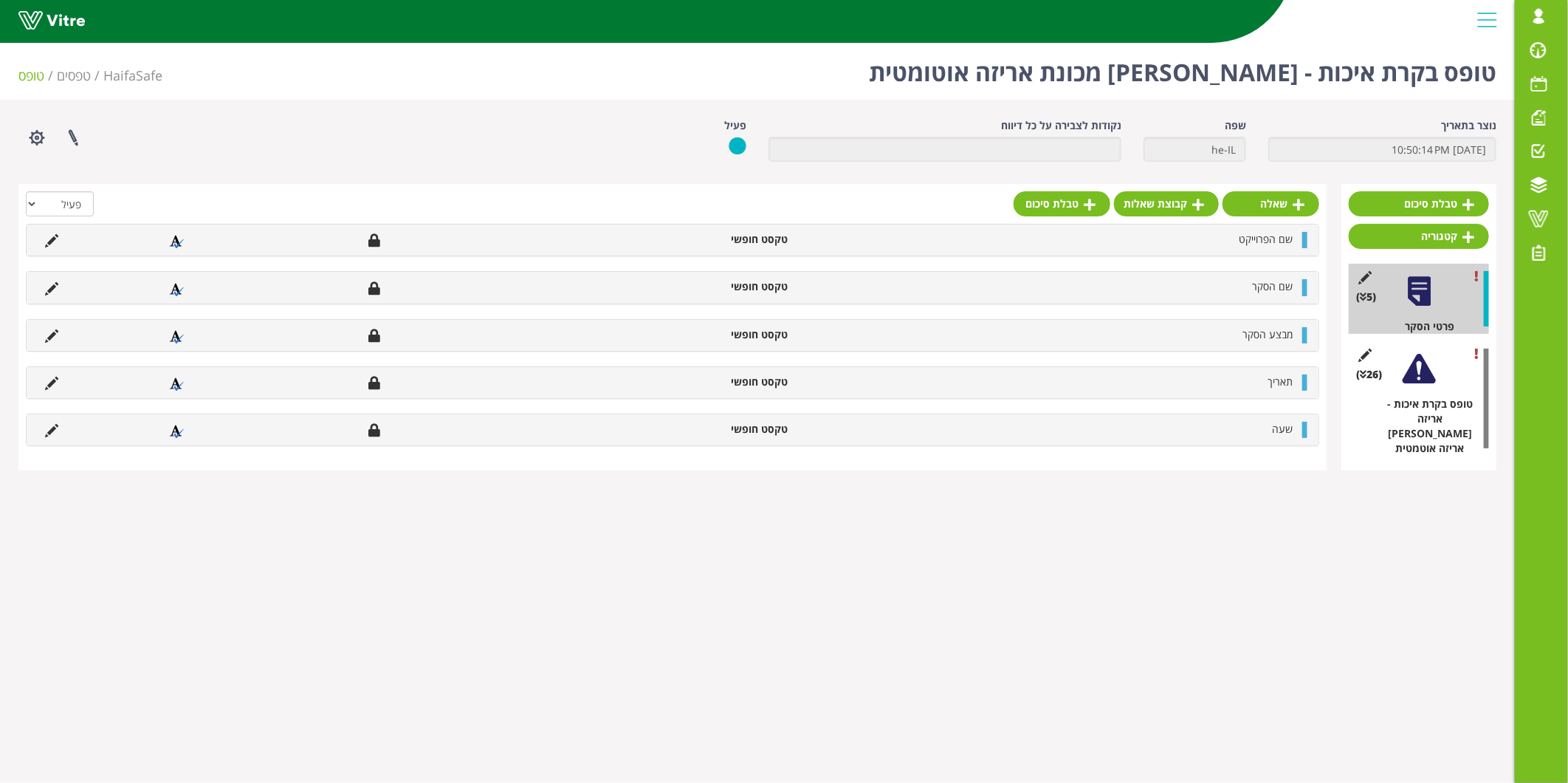
click at [1422, 370] on div at bounding box center [1419, 369] width 34 height 34
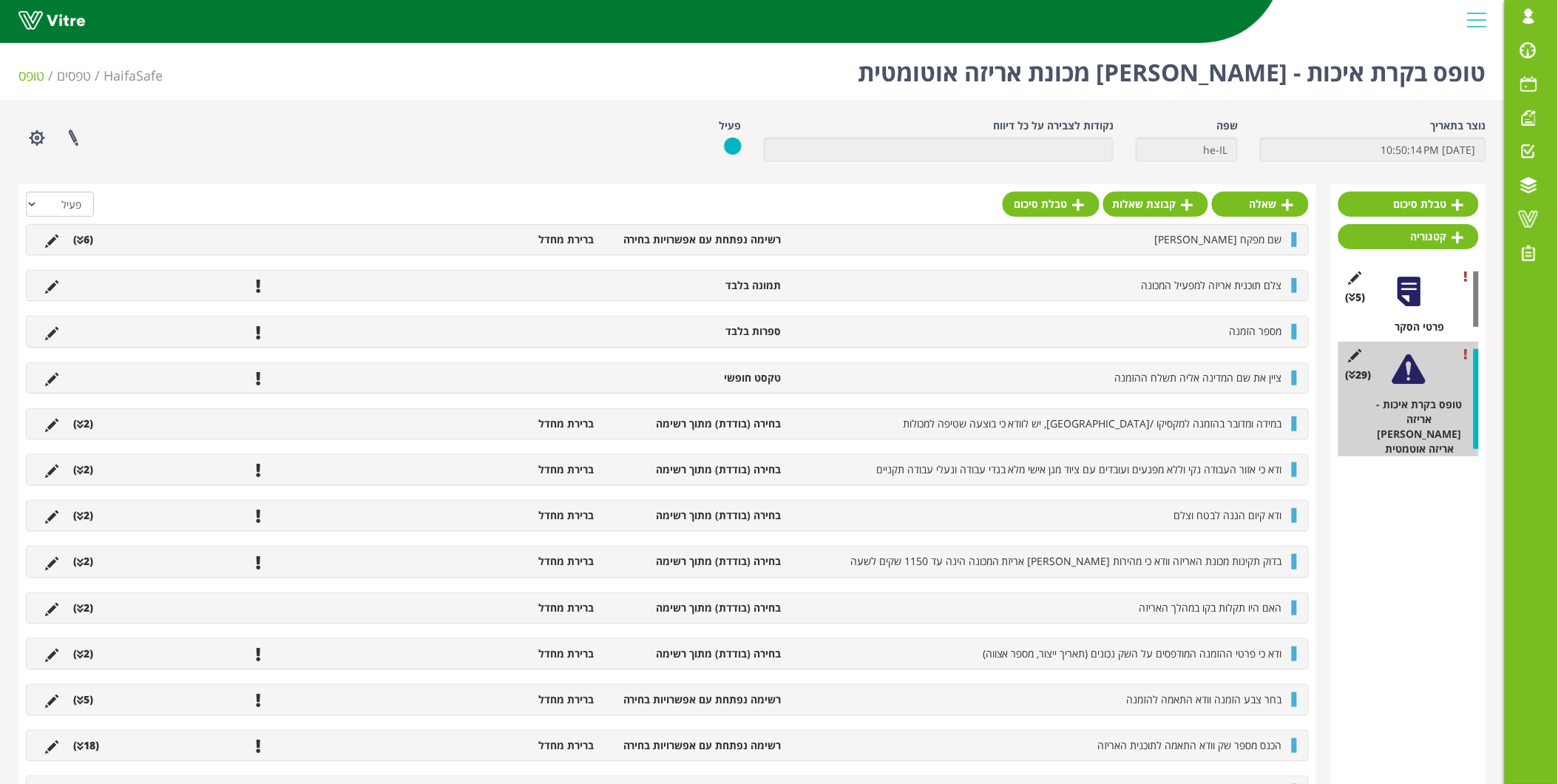
click at [1173, 234] on li "שם מפקח [PERSON_NAME]" at bounding box center [1039, 239] width 501 height 15
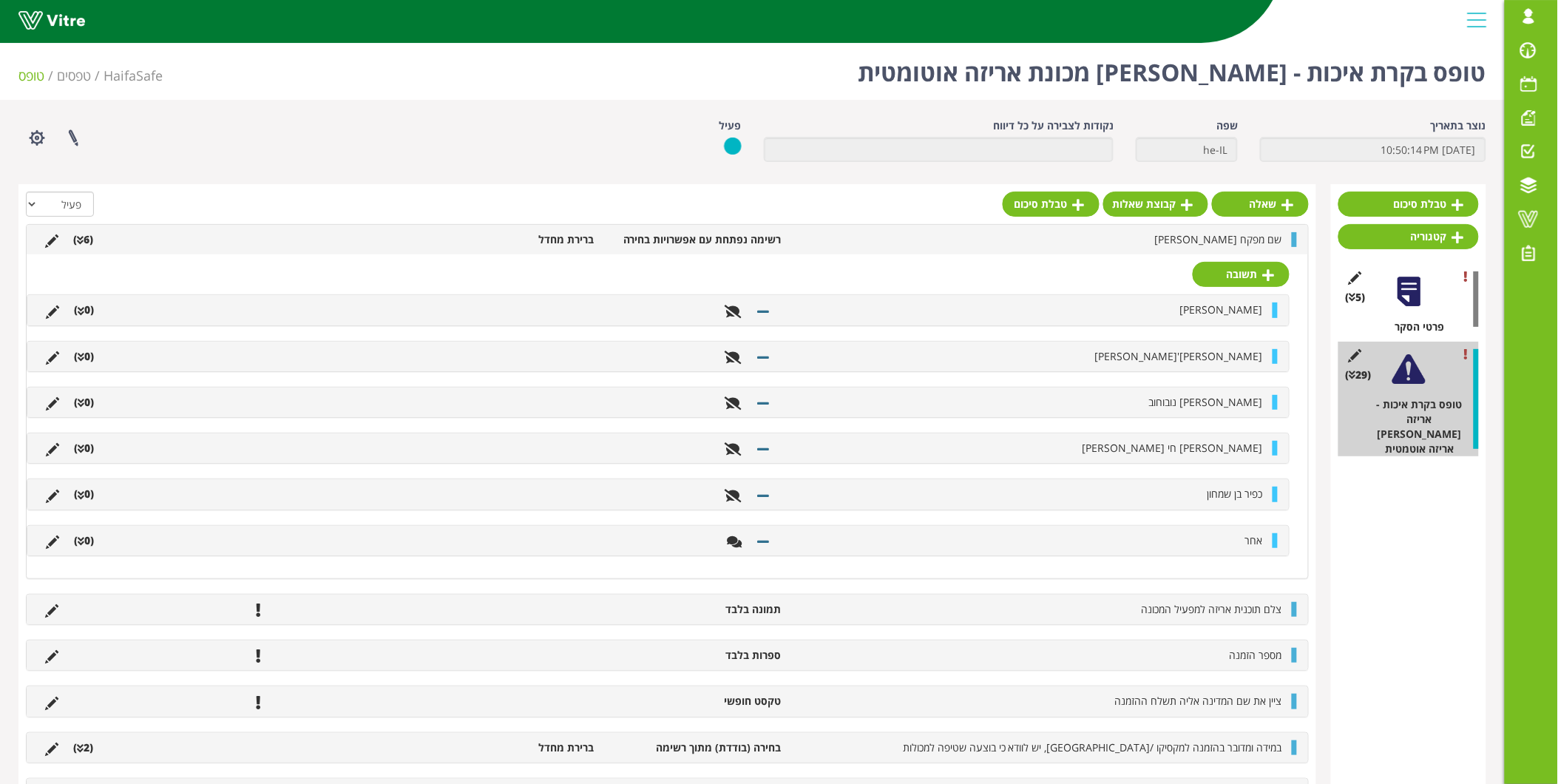
click at [1173, 234] on li "שם מפקח [PERSON_NAME]" at bounding box center [1039, 239] width 501 height 15
